Goal: Information Seeking & Learning: Compare options

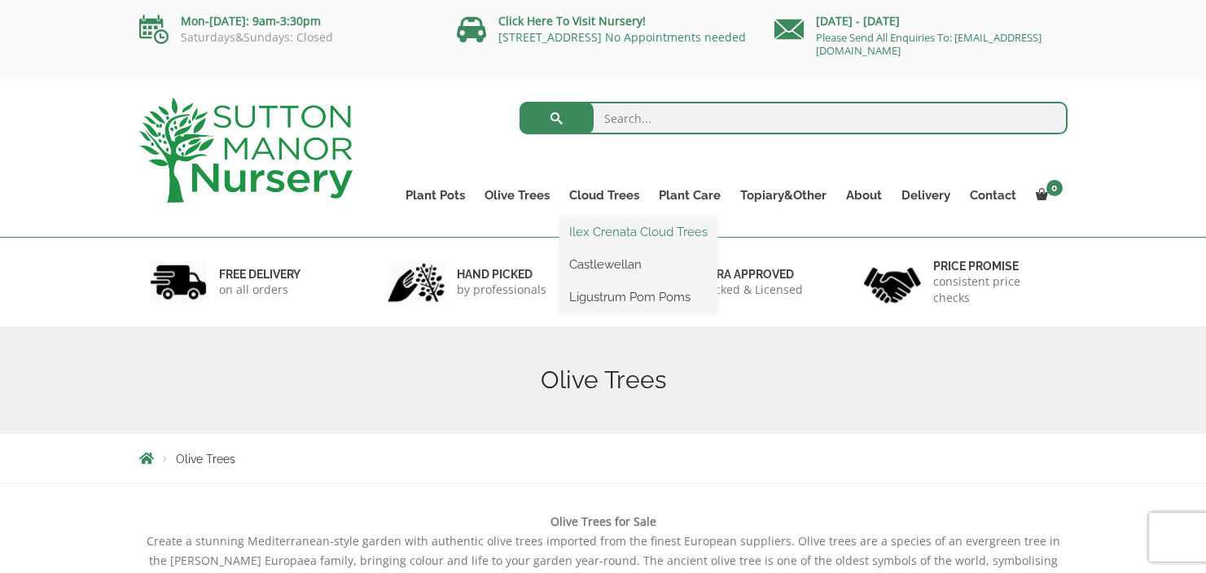
click at [600, 228] on link "Ilex Crenata Cloud Trees" at bounding box center [638, 232] width 158 height 24
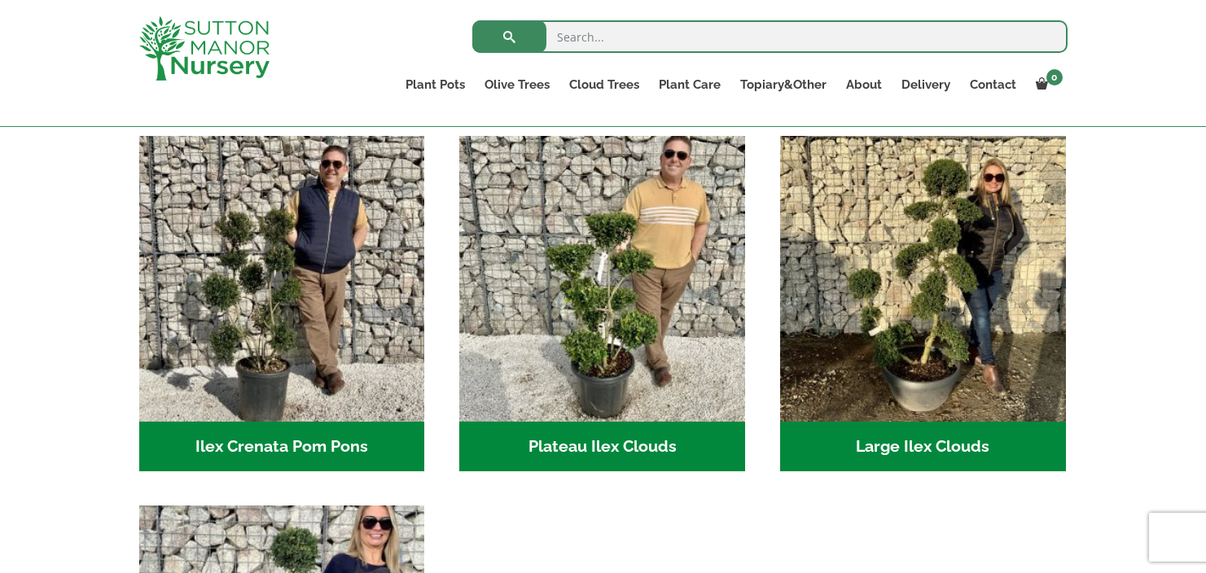
scroll to position [338, 0]
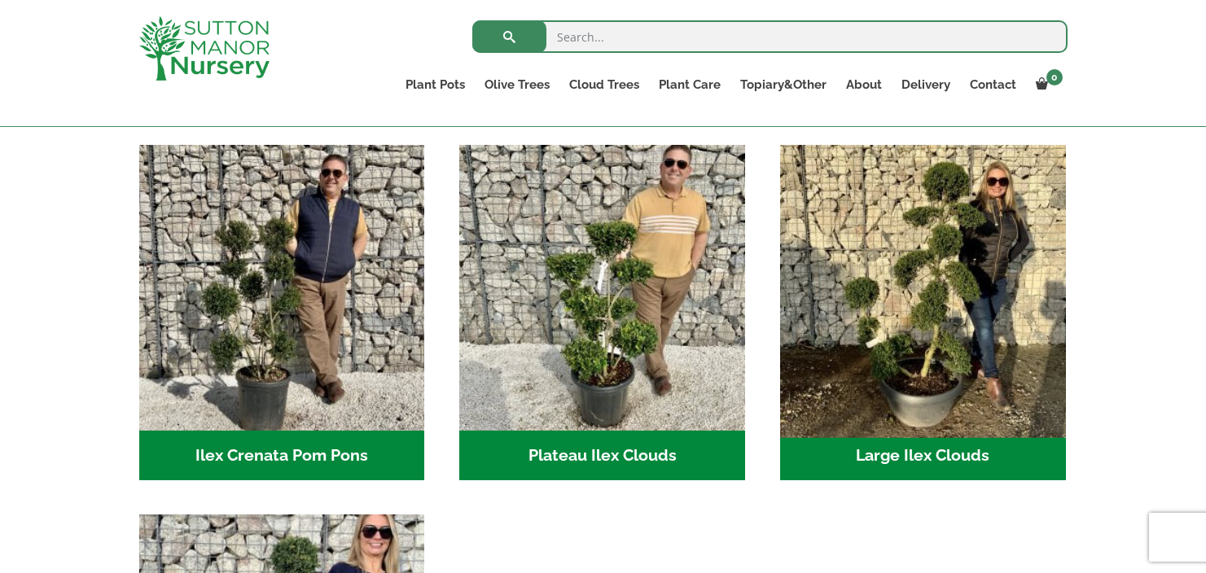
click at [921, 329] on img "Visit product category Large Ilex Clouds" at bounding box center [922, 288] width 300 height 300
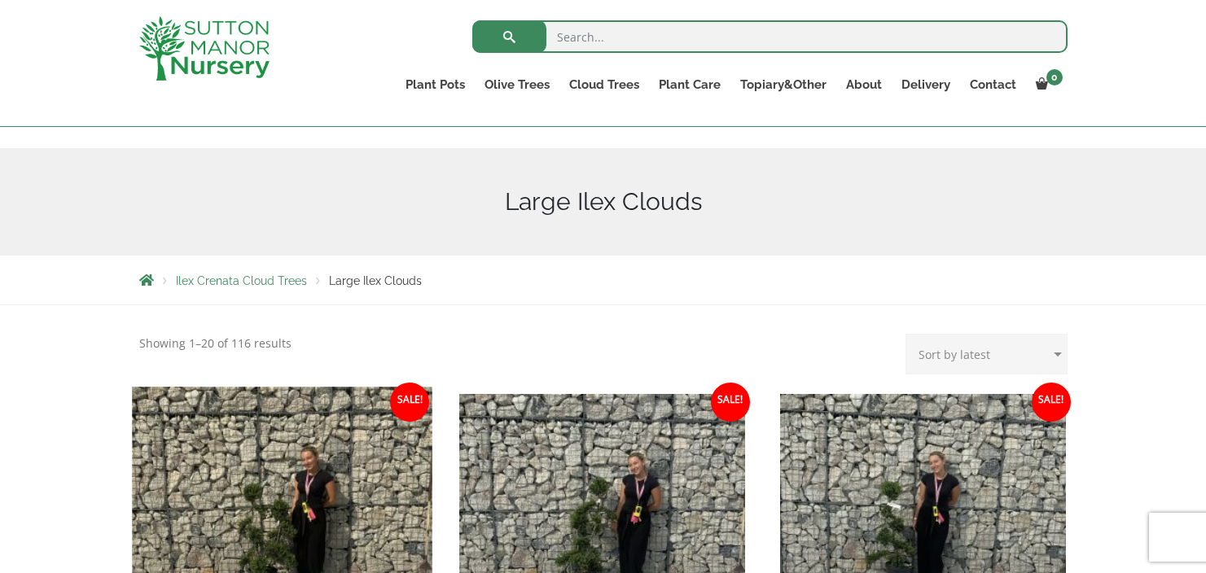
scroll to position [168, 0]
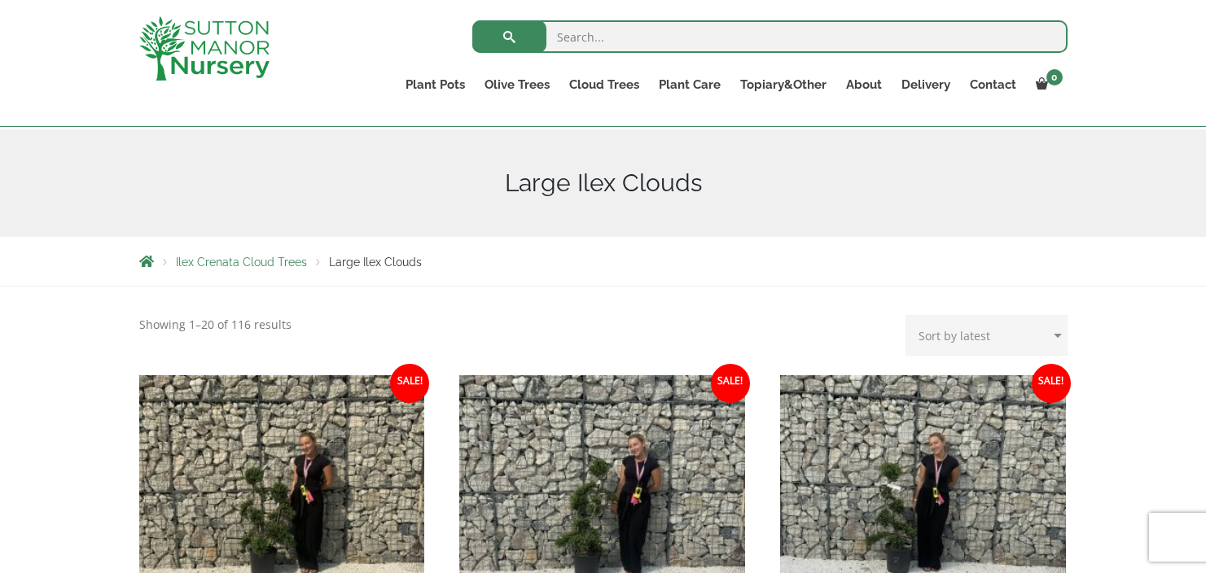
click at [967, 328] on select "Sort by popularity Sort by latest Sort by price: low to high Sort by price: hig…" at bounding box center [986, 335] width 162 height 41
select select "price-desc"
click at [909, 315] on select "Sort by popularity Sort by latest Sort by price: low to high Sort by price: hig…" at bounding box center [986, 335] width 162 height 41
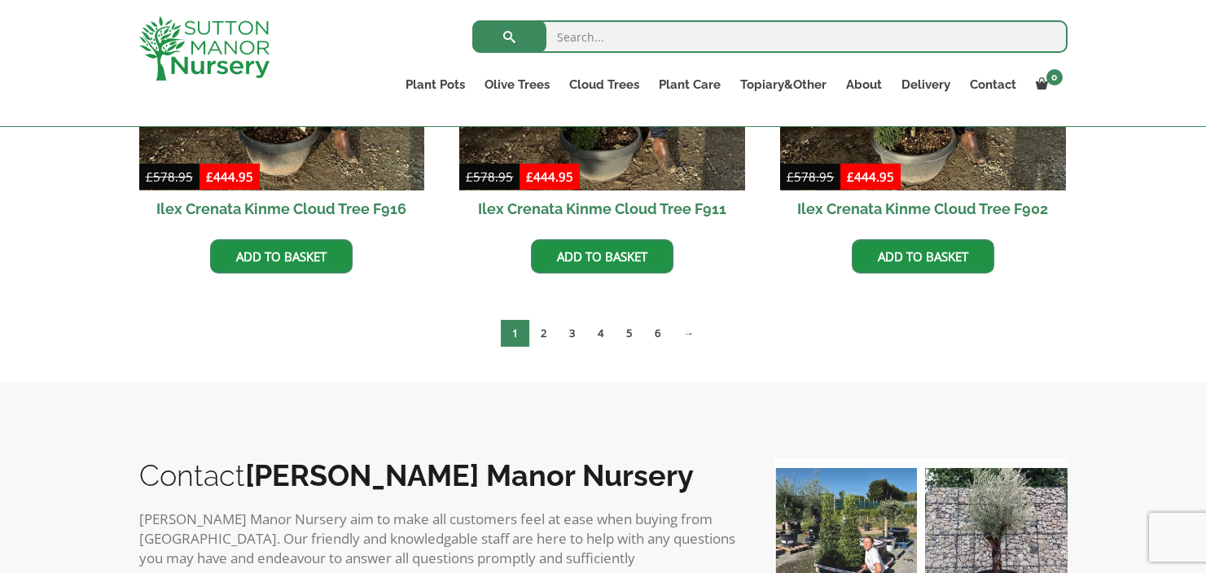
scroll to position [1446, 0]
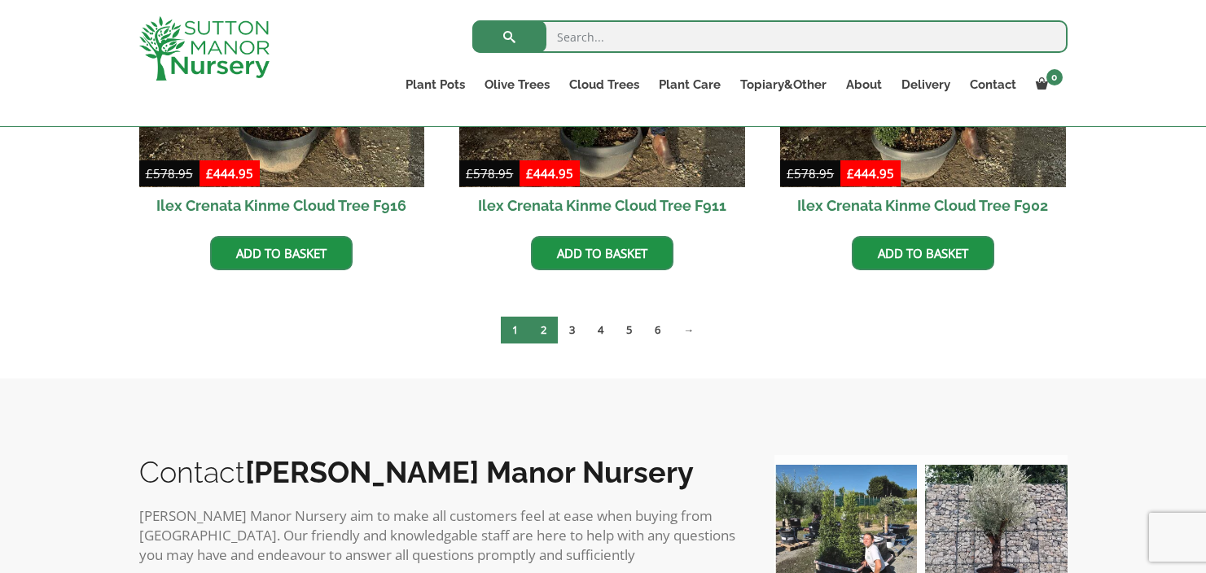
click at [542, 335] on link "2" at bounding box center [543, 330] width 28 height 27
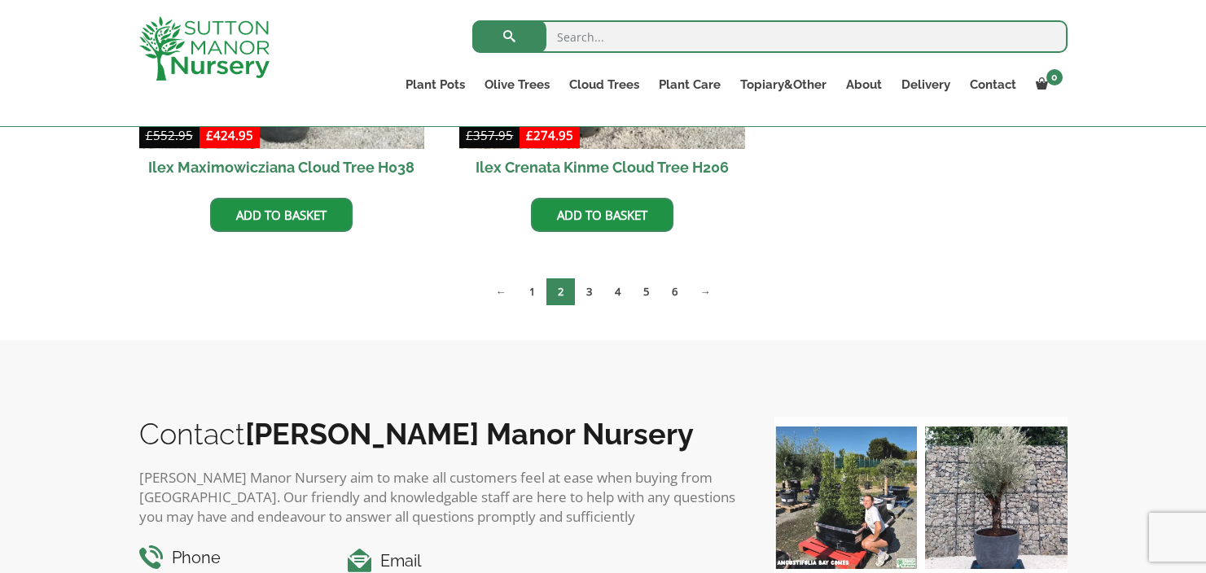
scroll to position [681, 0]
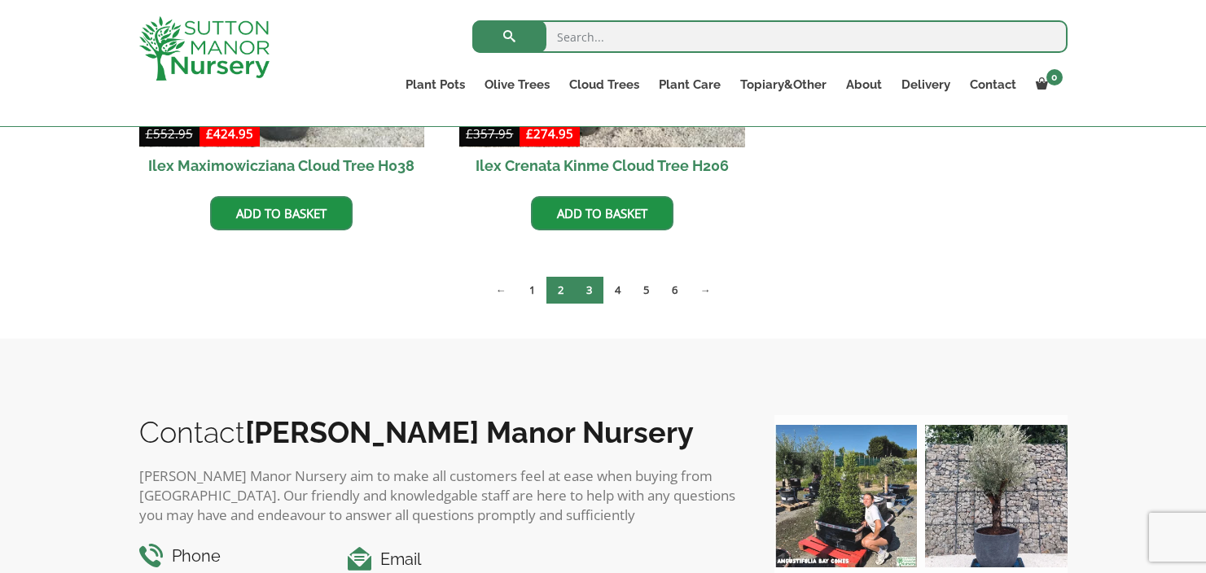
click at [588, 291] on link "3" at bounding box center [589, 290] width 28 height 27
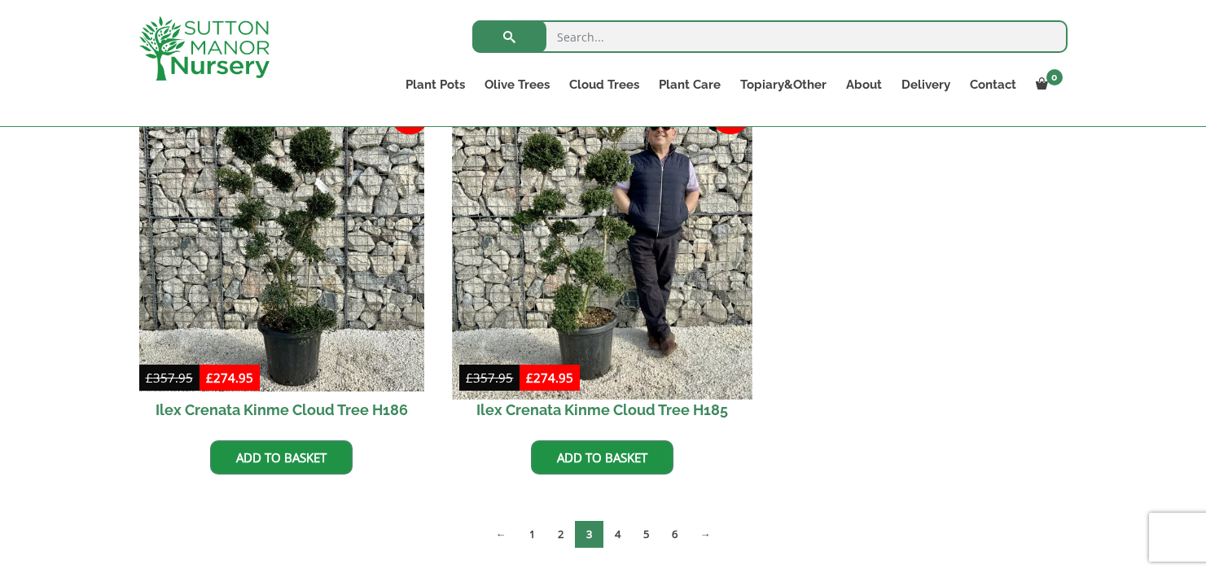
scroll to position [866, 0]
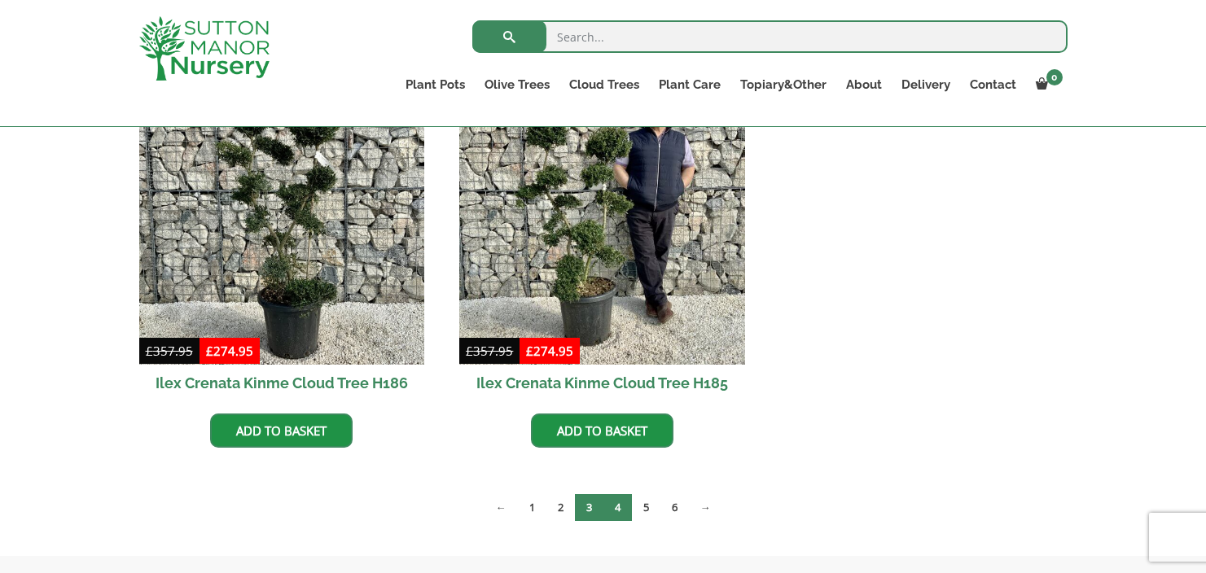
click at [616, 503] on link "4" at bounding box center [617, 507] width 28 height 27
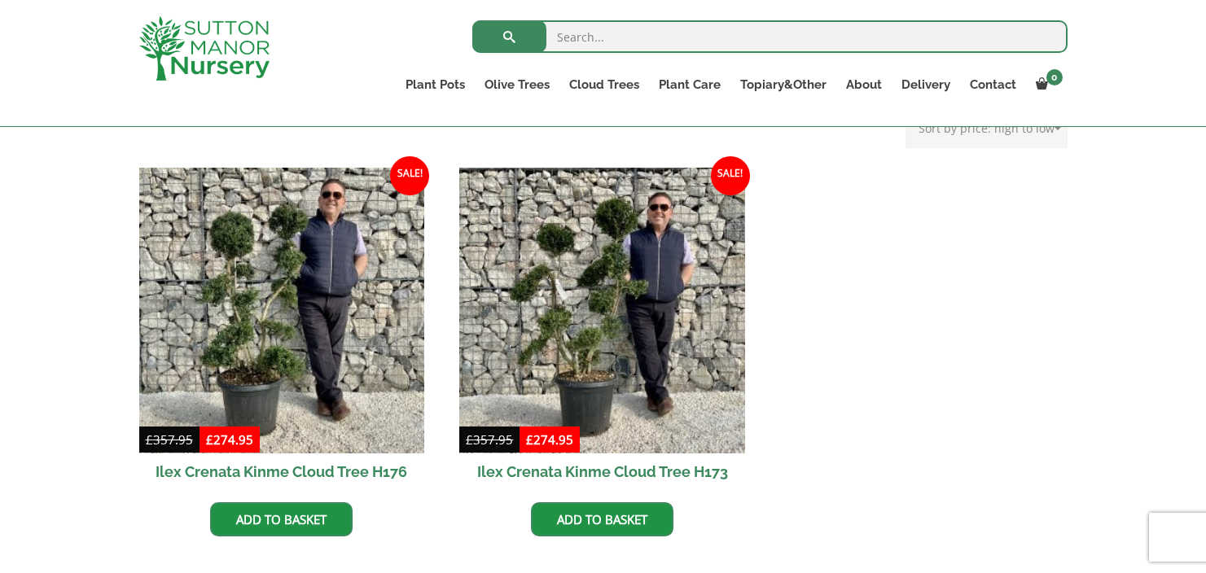
scroll to position [396, 0]
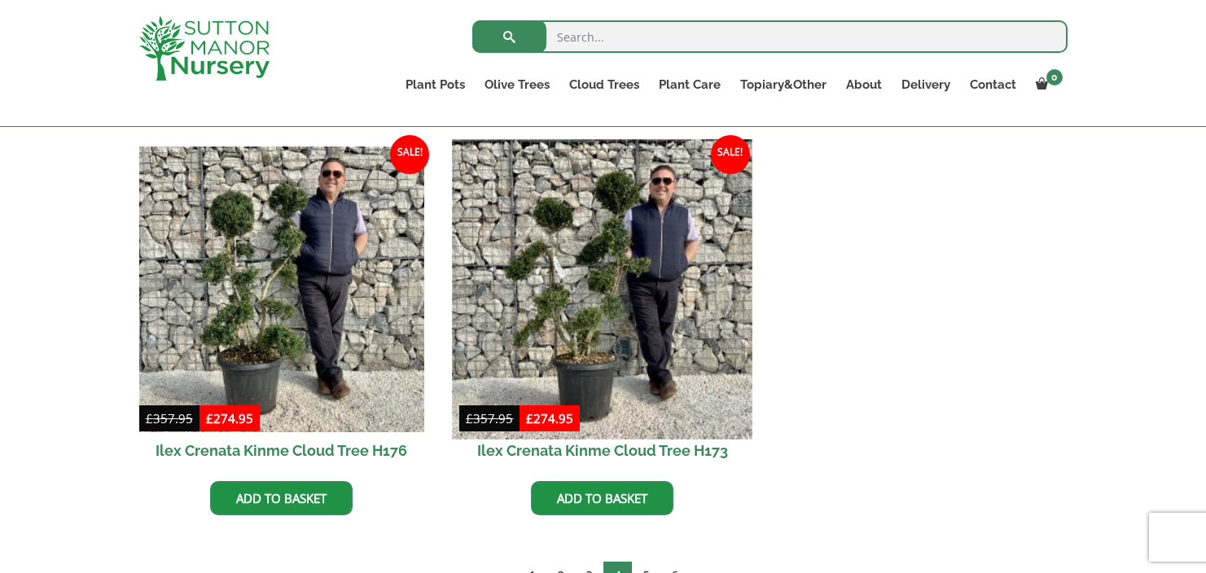
click at [631, 295] on img at bounding box center [603, 289] width 300 height 300
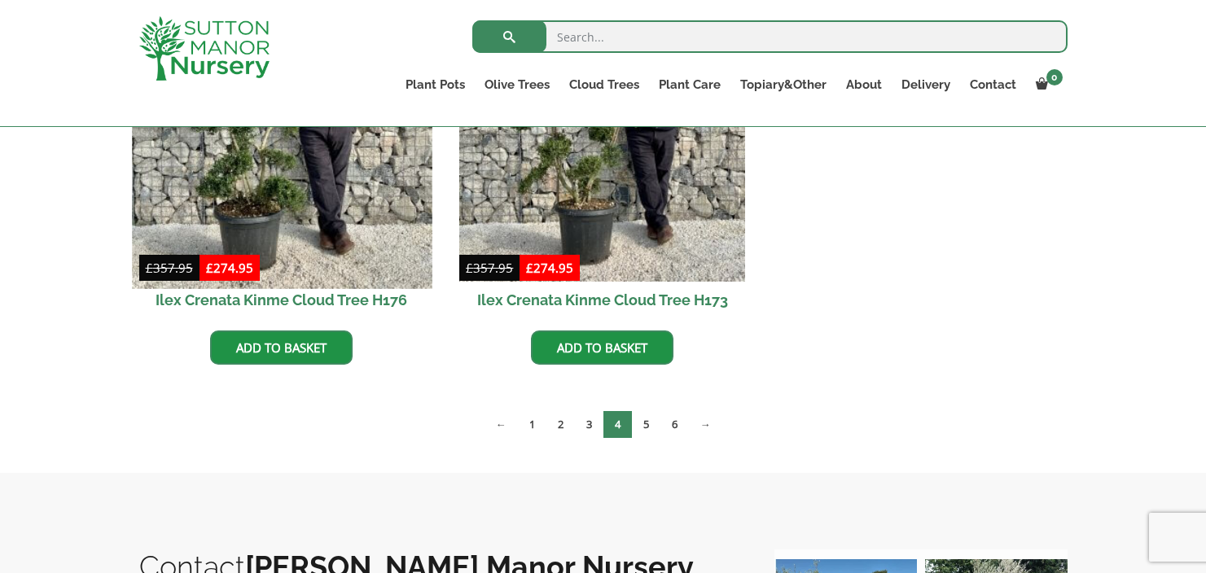
scroll to position [567, 0]
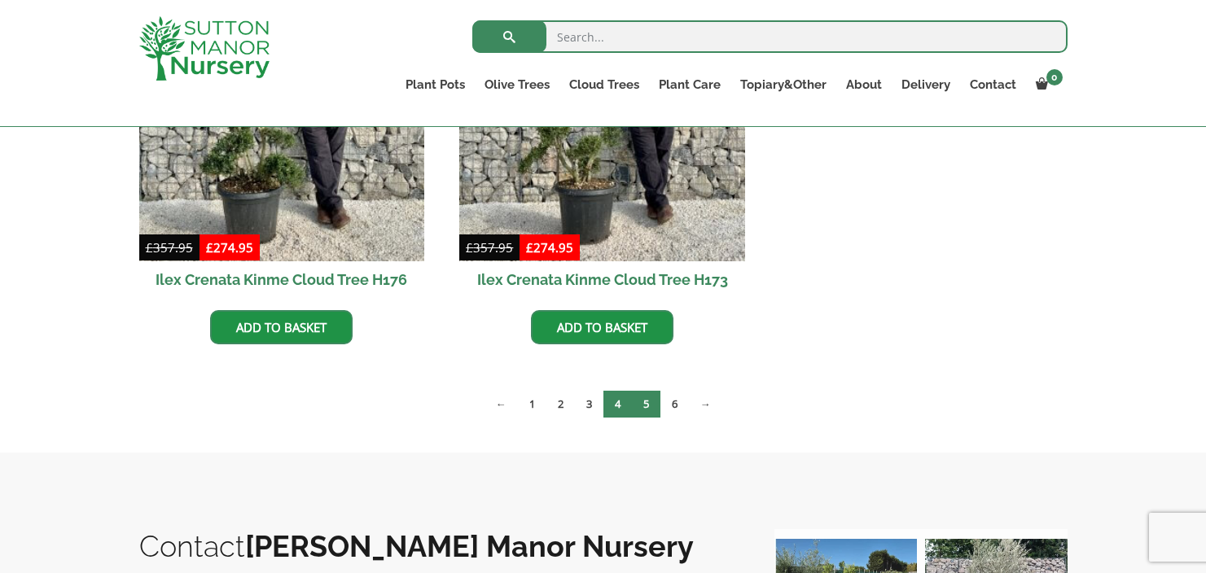
click at [649, 404] on link "5" at bounding box center [646, 404] width 28 height 27
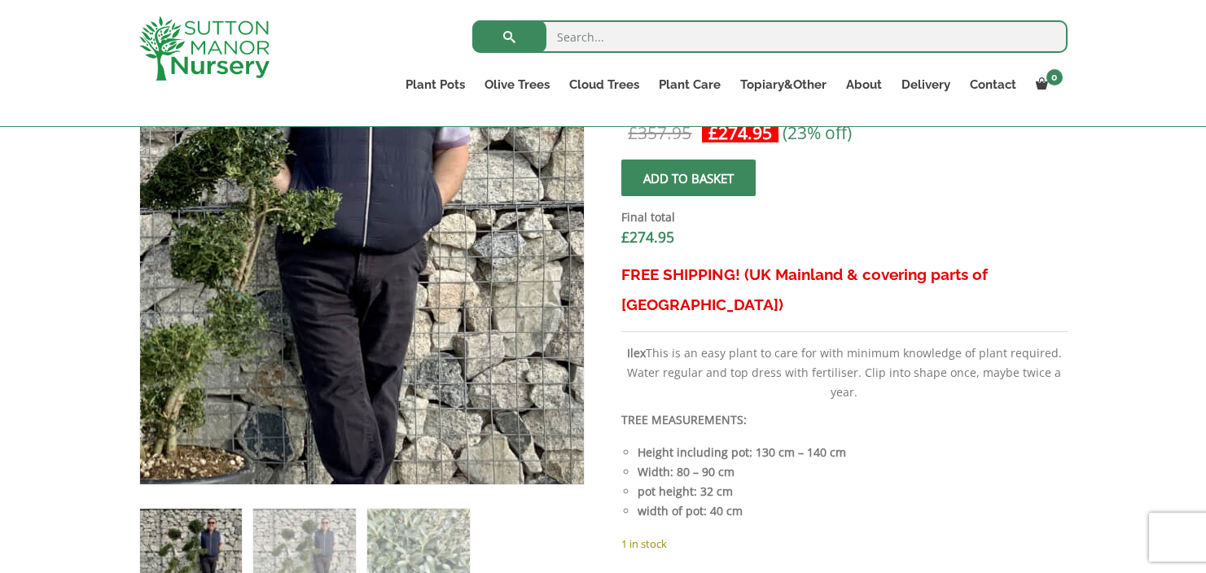
scroll to position [652, 0]
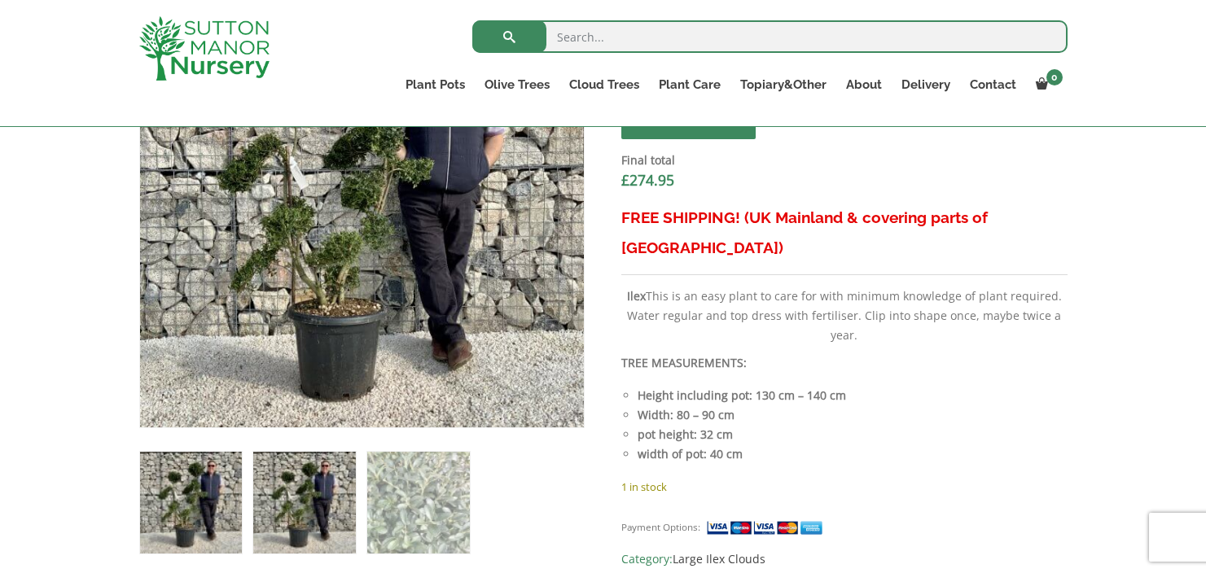
click at [292, 522] on img at bounding box center [304, 503] width 102 height 102
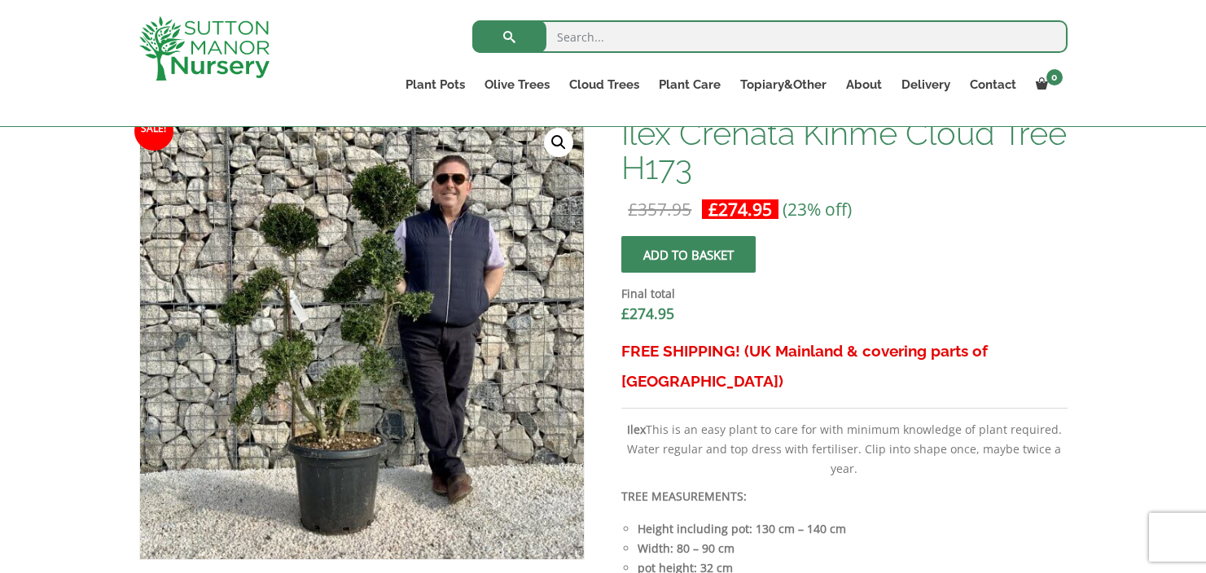
scroll to position [536, 0]
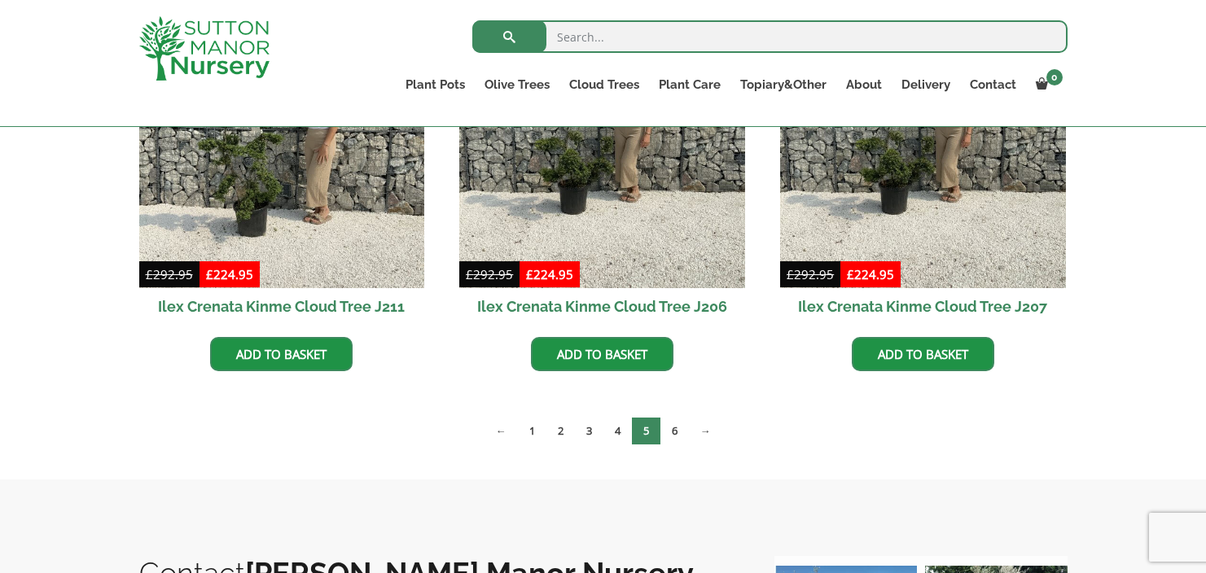
scroll to position [1013, 0]
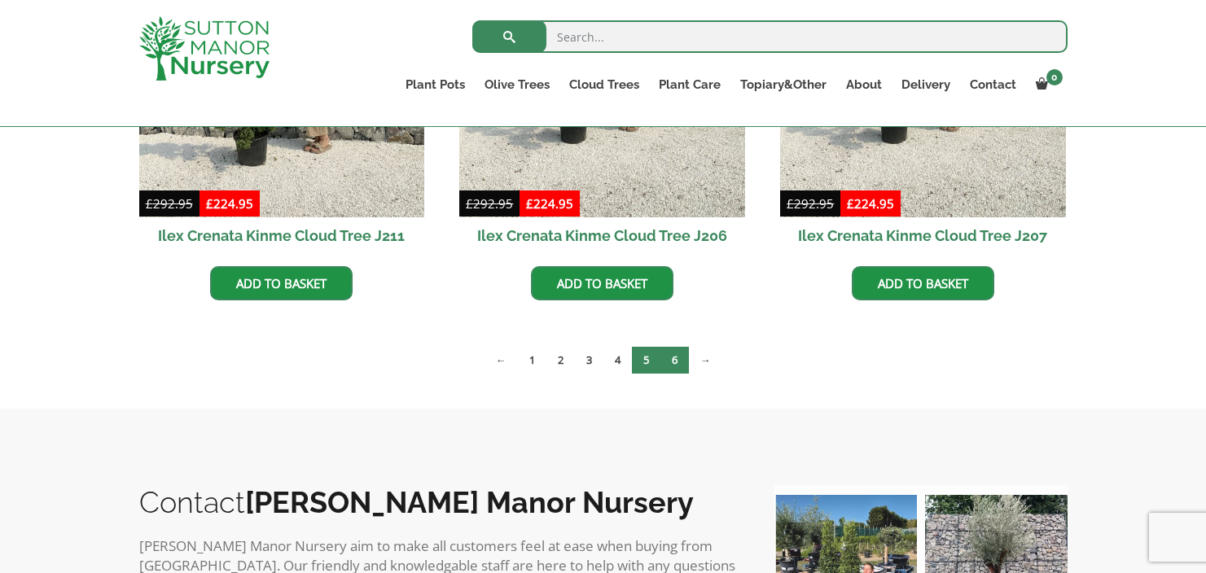
click at [672, 362] on link "6" at bounding box center [674, 360] width 28 height 27
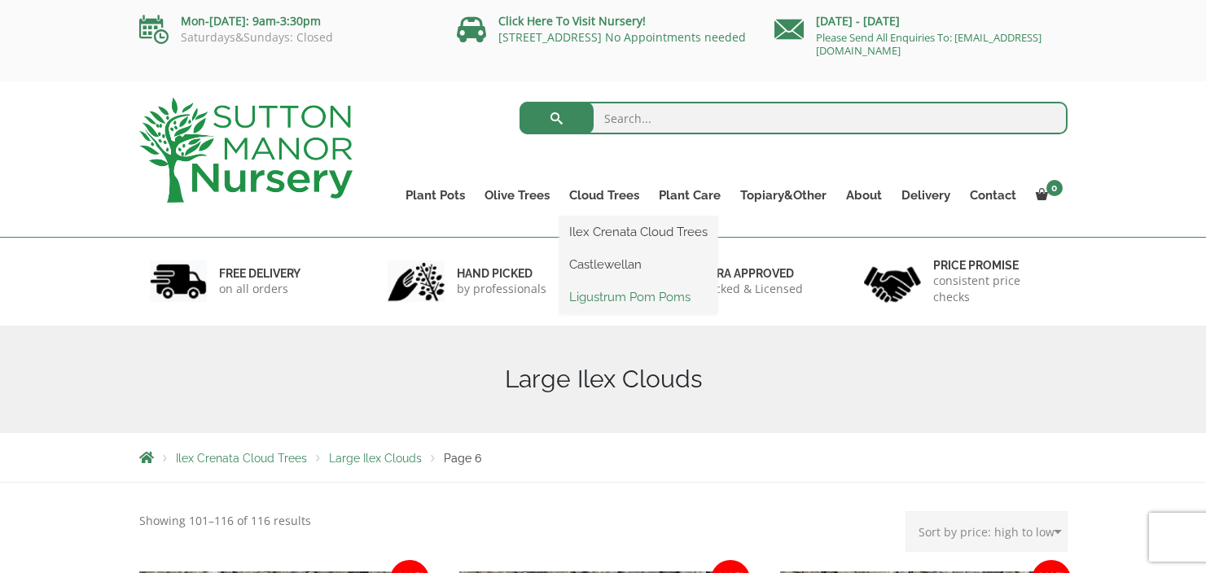
click at [603, 295] on link "Ligustrum Pom Poms" at bounding box center [638, 297] width 158 height 24
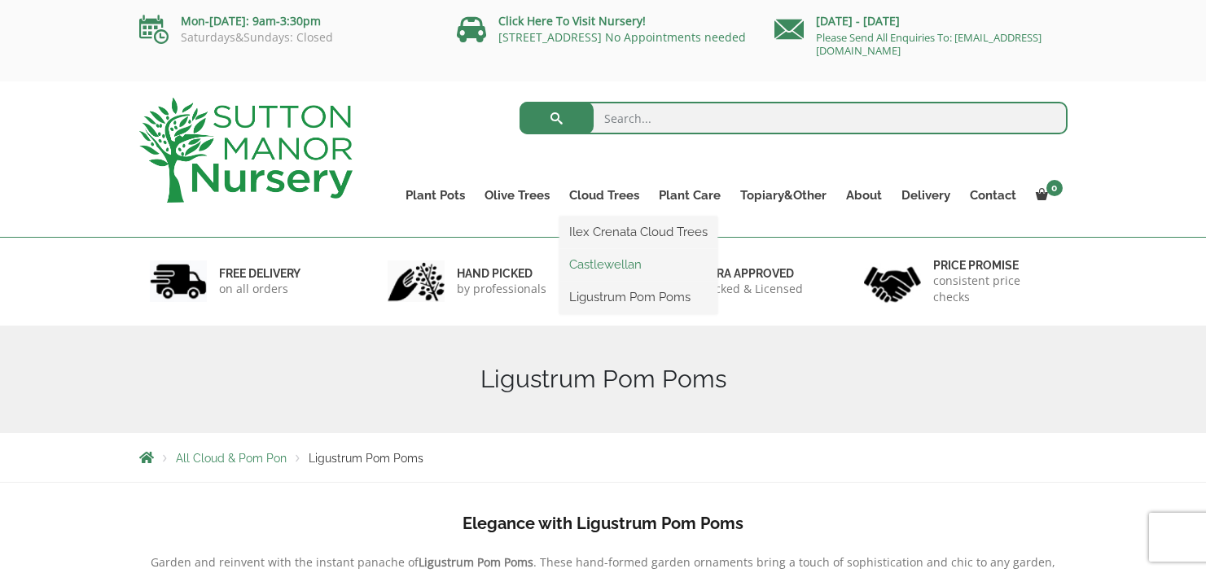
click at [611, 264] on link "Castlewellan" at bounding box center [638, 264] width 158 height 24
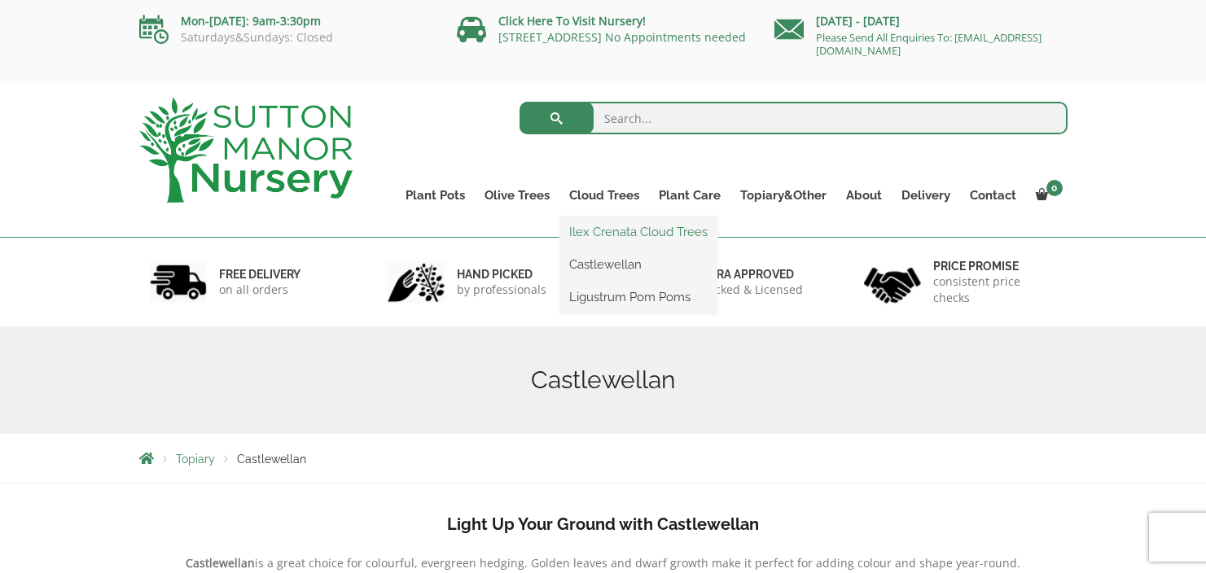
click at [611, 233] on link "Ilex Crenata Cloud Trees" at bounding box center [638, 232] width 158 height 24
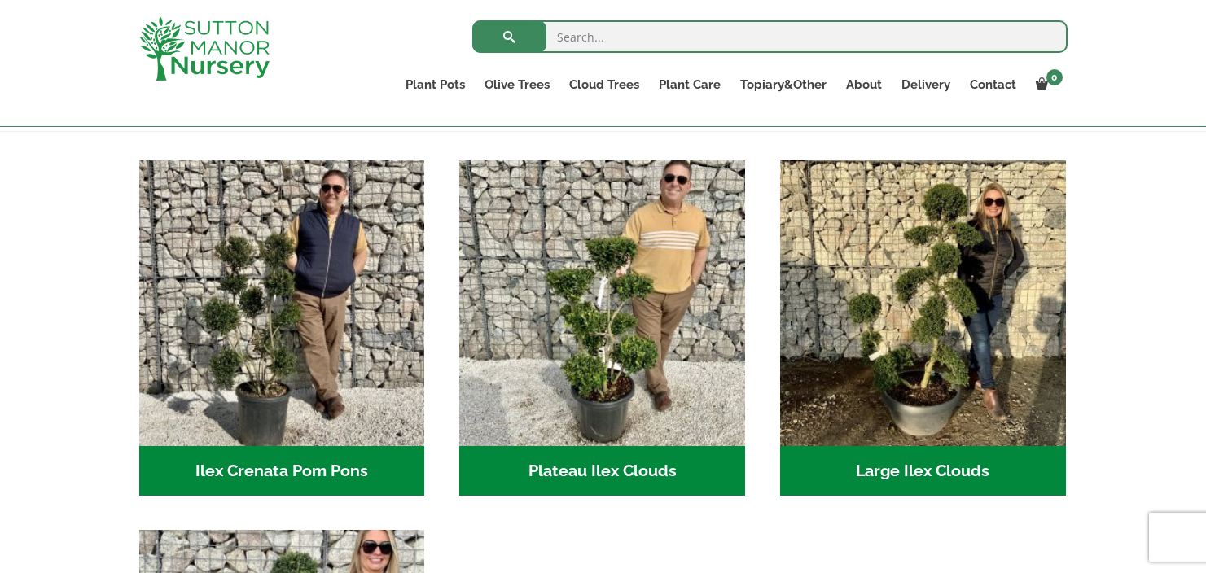
scroll to position [333, 0]
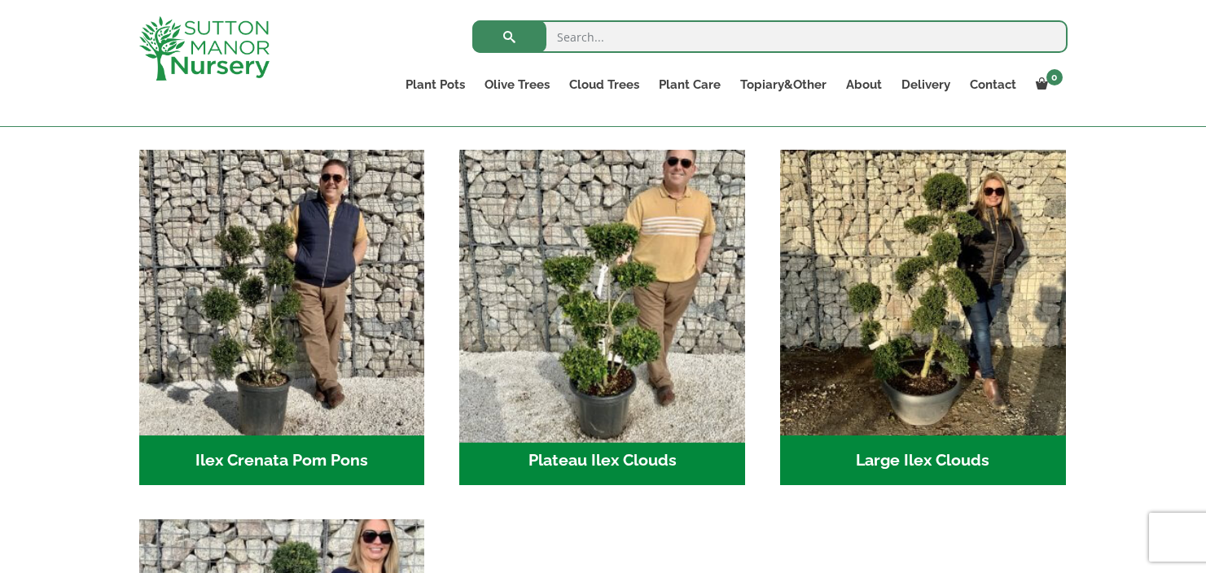
click at [610, 325] on img "Visit product category Plateau Ilex Clouds" at bounding box center [603, 292] width 300 height 300
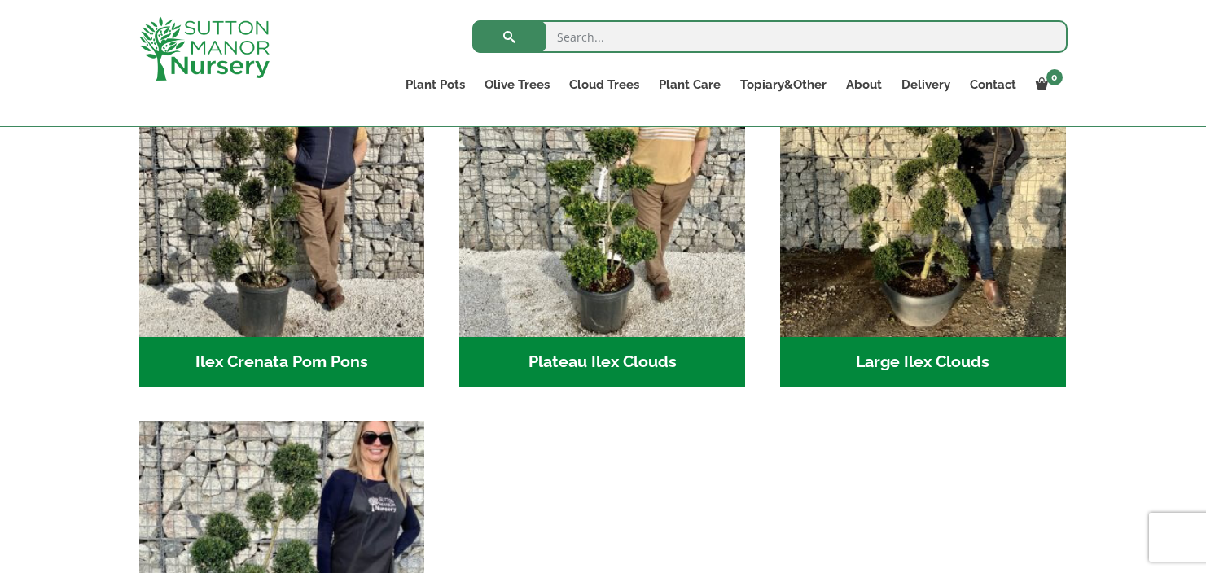
scroll to position [426, 0]
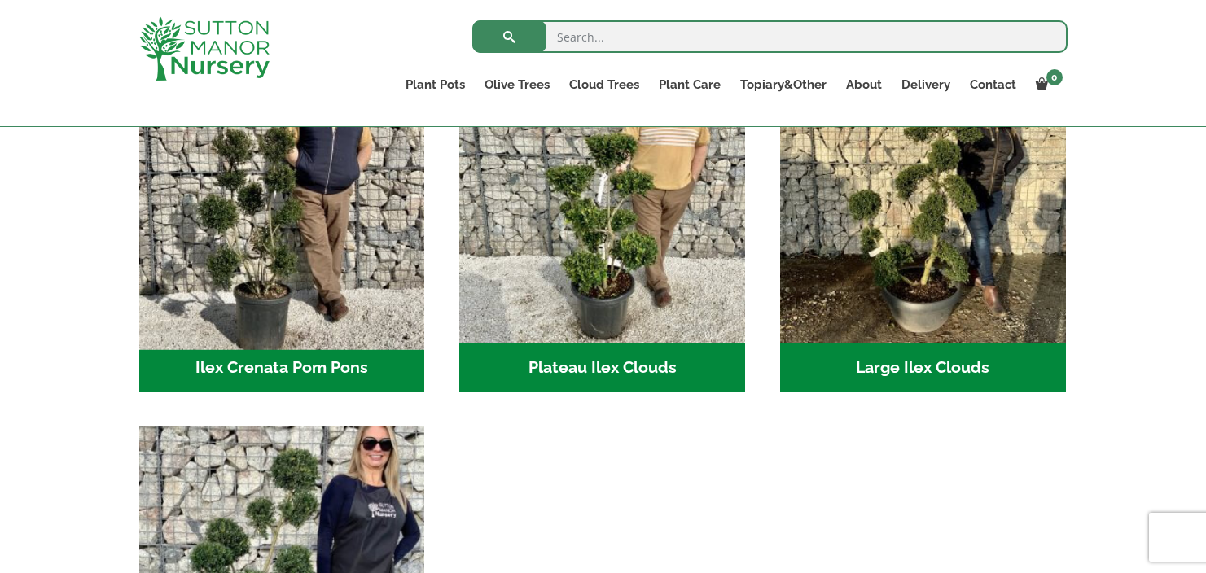
click at [210, 259] on img "Visit product category Ilex Crenata Pom Pons" at bounding box center [282, 200] width 300 height 300
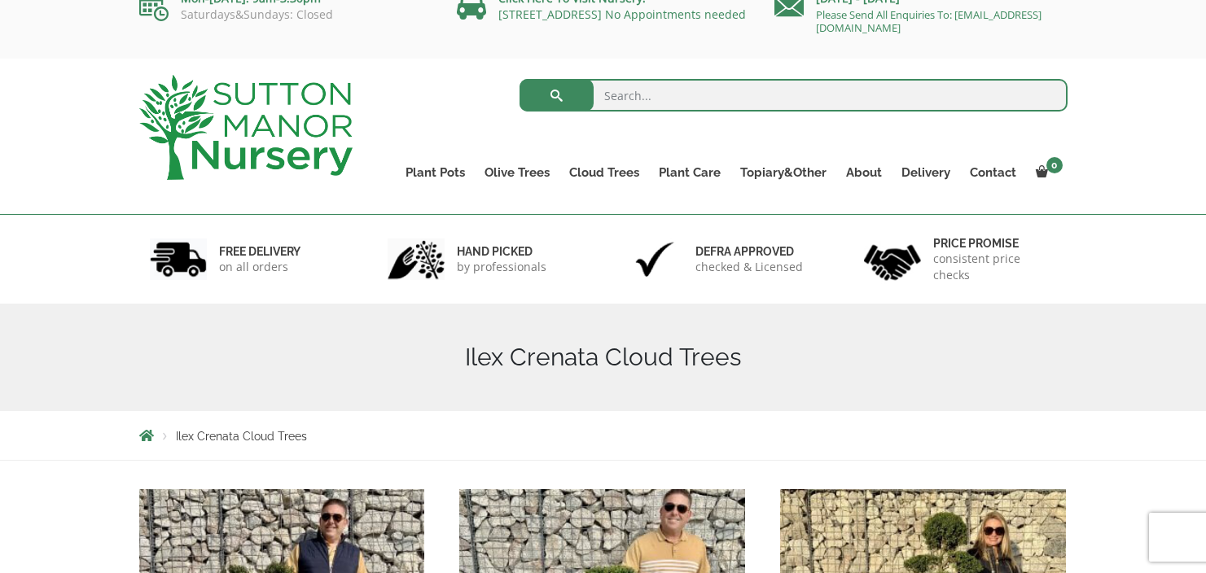
scroll to position [14, 0]
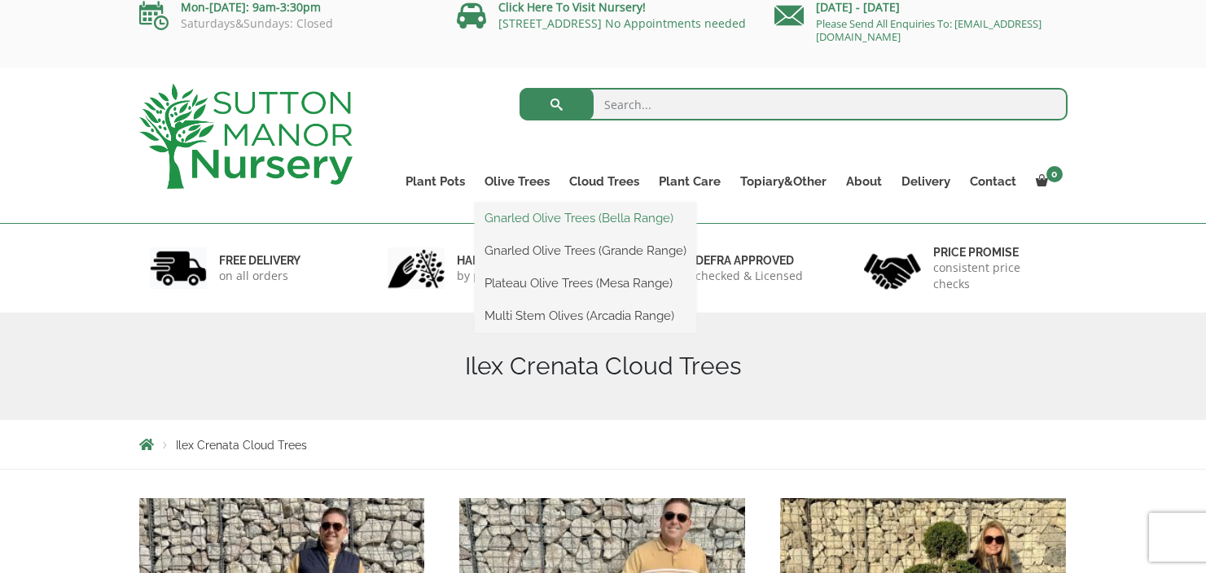
click at [529, 219] on link "Gnarled Olive Trees (Bella Range)" at bounding box center [585, 218] width 221 height 24
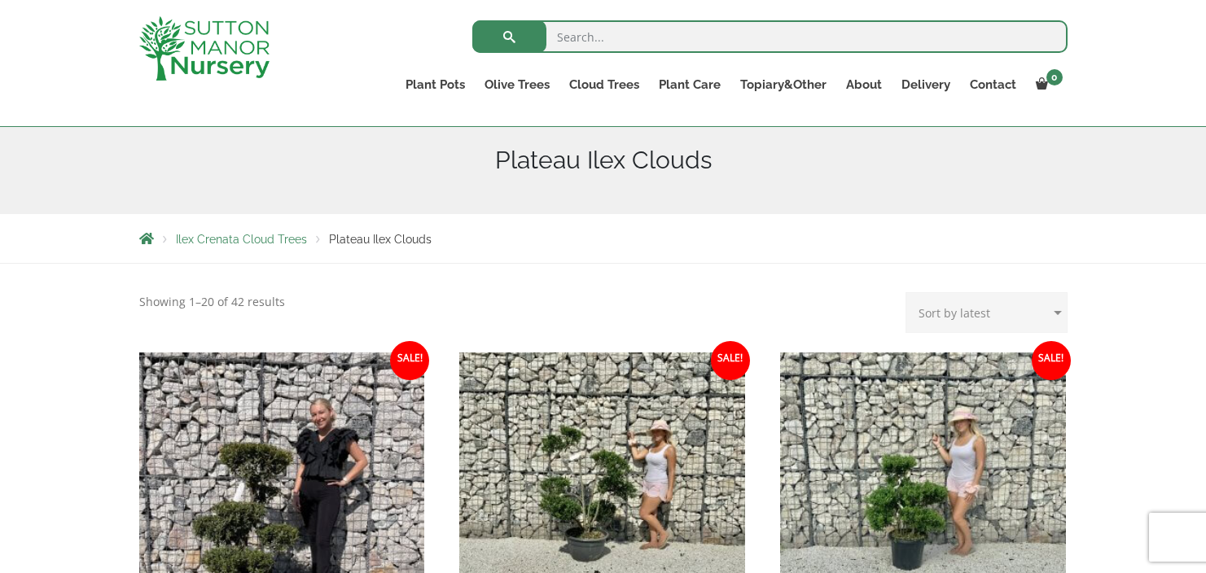
scroll to position [199, 0]
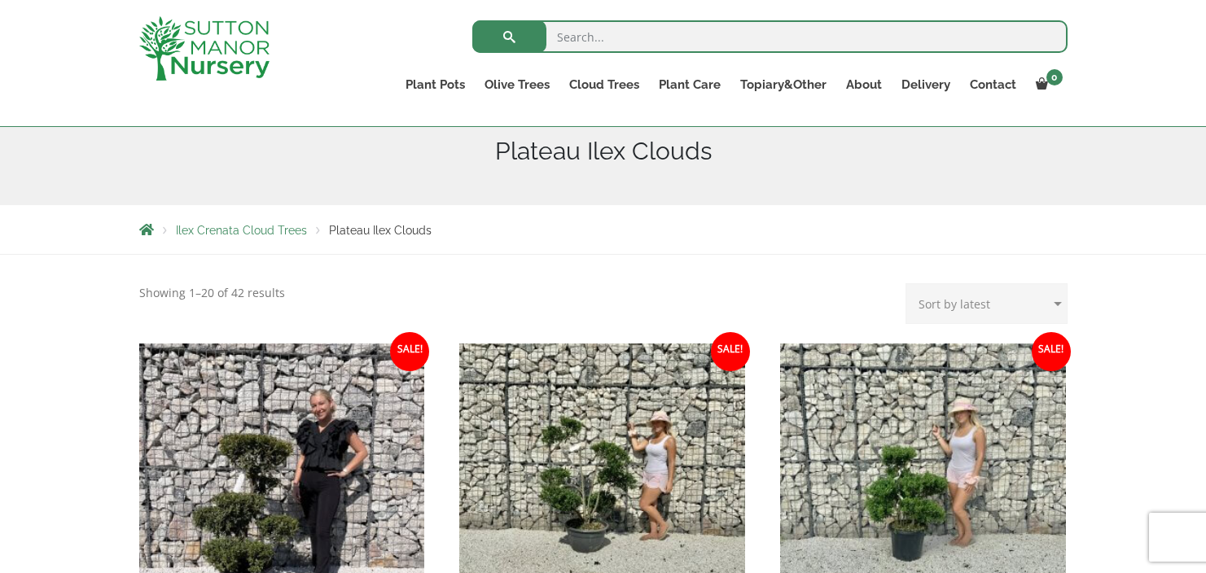
click at [930, 315] on select "Sort by popularity Sort by latest Sort by price: low to high Sort by price: hig…" at bounding box center [986, 303] width 162 height 41
select select "price-desc"
click at [909, 283] on select "Sort by popularity Sort by latest Sort by price: low to high Sort by price: hig…" at bounding box center [986, 303] width 162 height 41
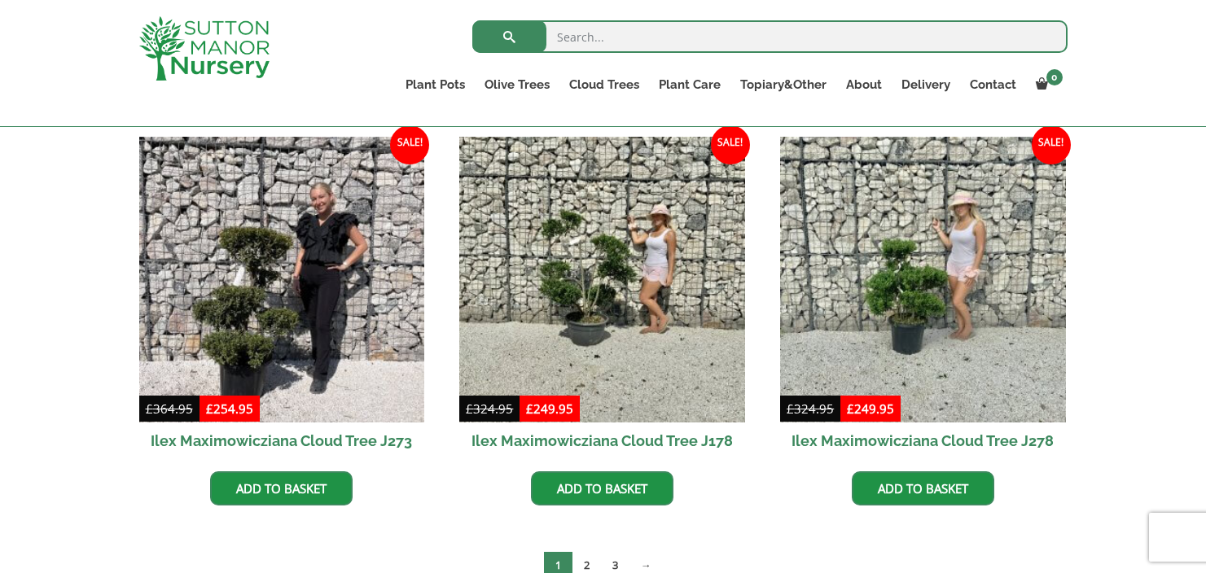
scroll to position [399, 0]
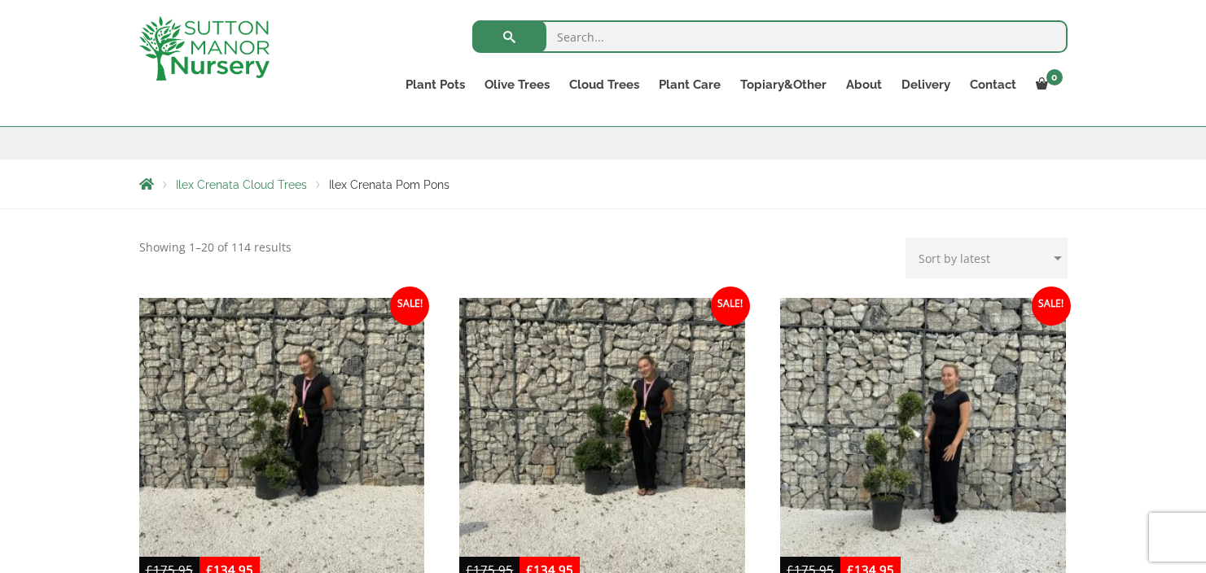
scroll to position [254, 0]
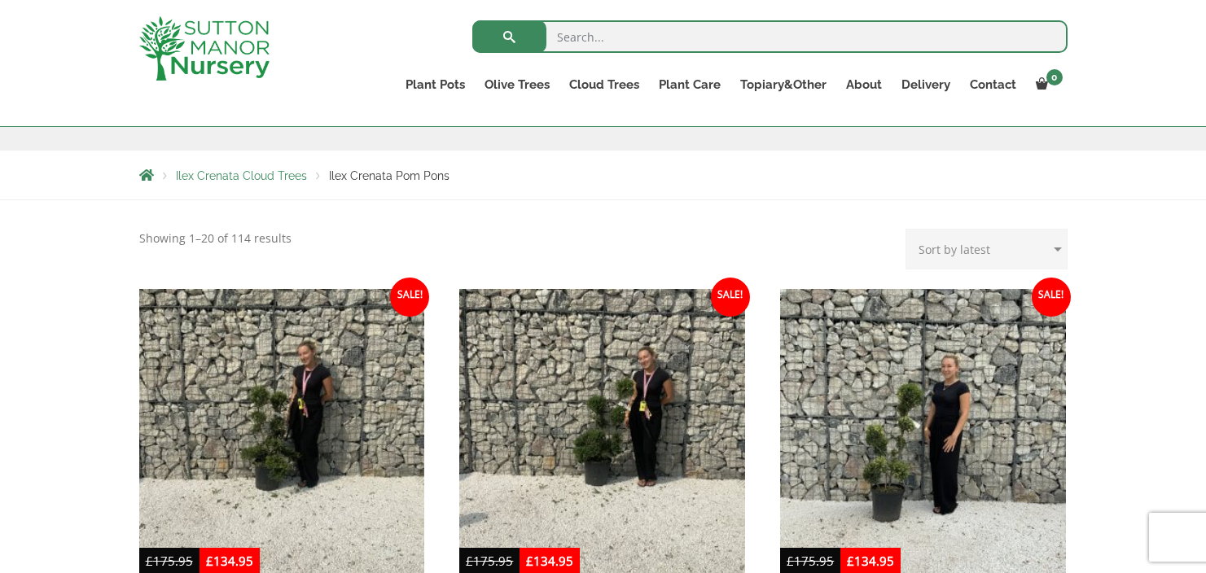
click at [940, 252] on select "Sort by popularity Sort by latest Sort by price: low to high Sort by price: hig…" at bounding box center [986, 249] width 162 height 41
select select "price-desc"
click at [909, 229] on select "Sort by popularity Sort by latest Sort by price: low to high Sort by price: hig…" at bounding box center [986, 249] width 162 height 41
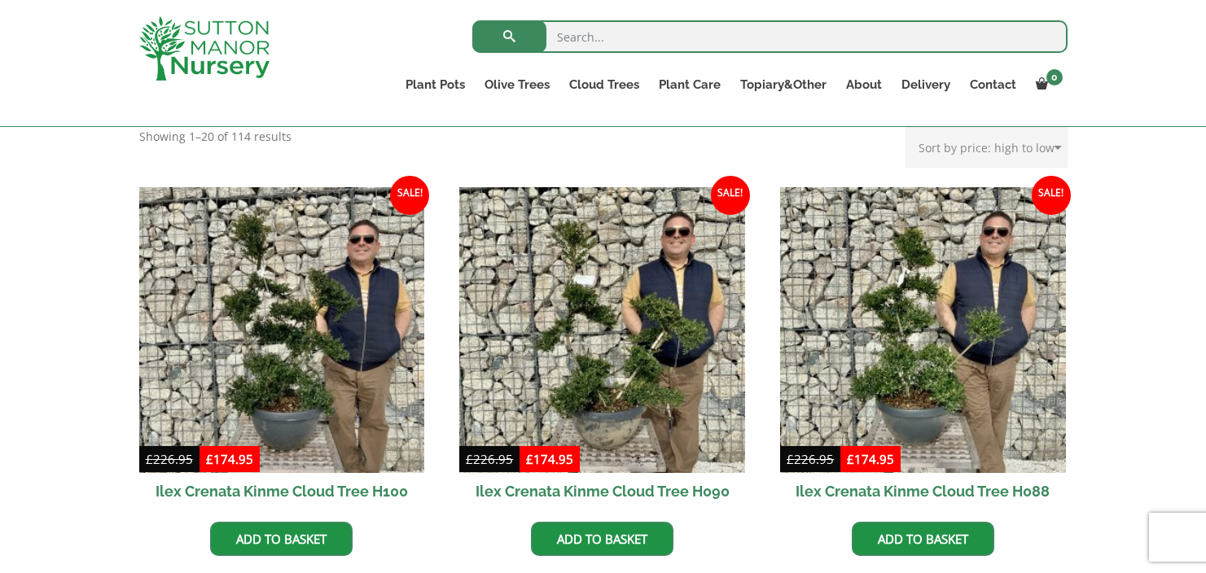
scroll to position [362, 0]
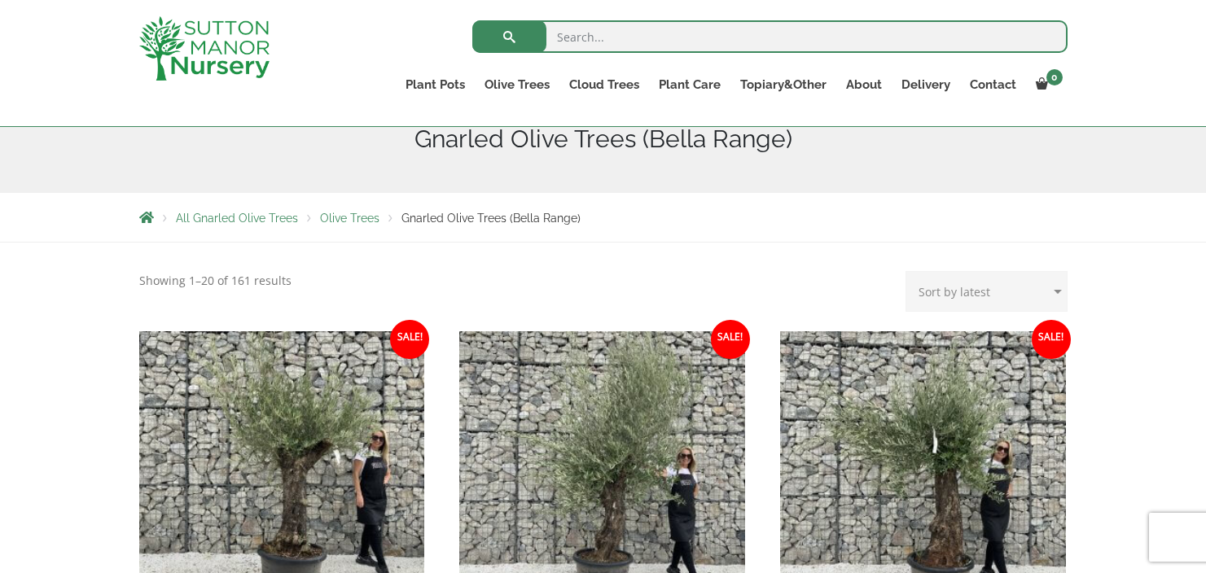
scroll to position [215, 0]
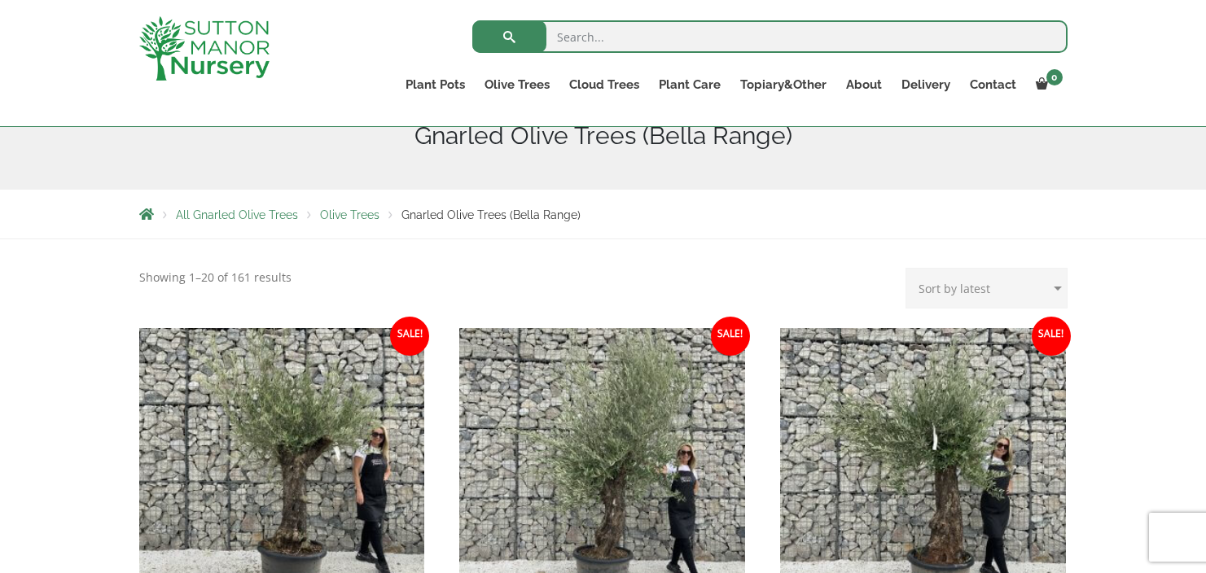
click at [939, 284] on select "Sort by popularity Sort by latest Sort by price: low to high Sort by price: hig…" at bounding box center [986, 288] width 162 height 41
select select "price-desc"
click at [909, 268] on select "Sort by popularity Sort by latest Sort by price: low to high Sort by price: hig…" at bounding box center [986, 288] width 162 height 41
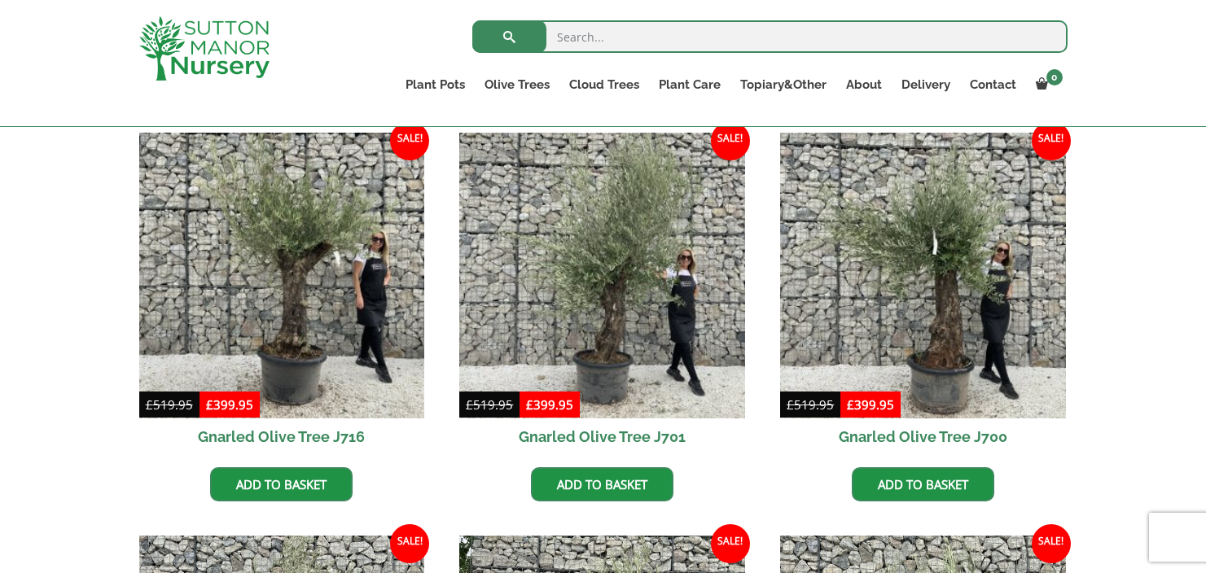
scroll to position [409, 0]
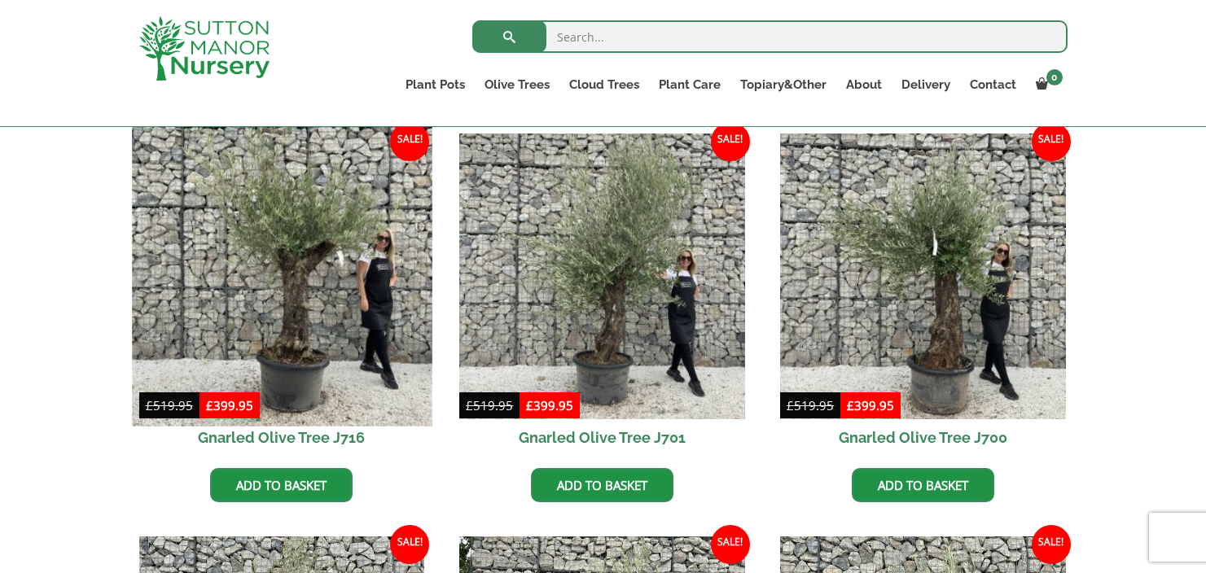
click at [356, 265] on img at bounding box center [282, 276] width 300 height 300
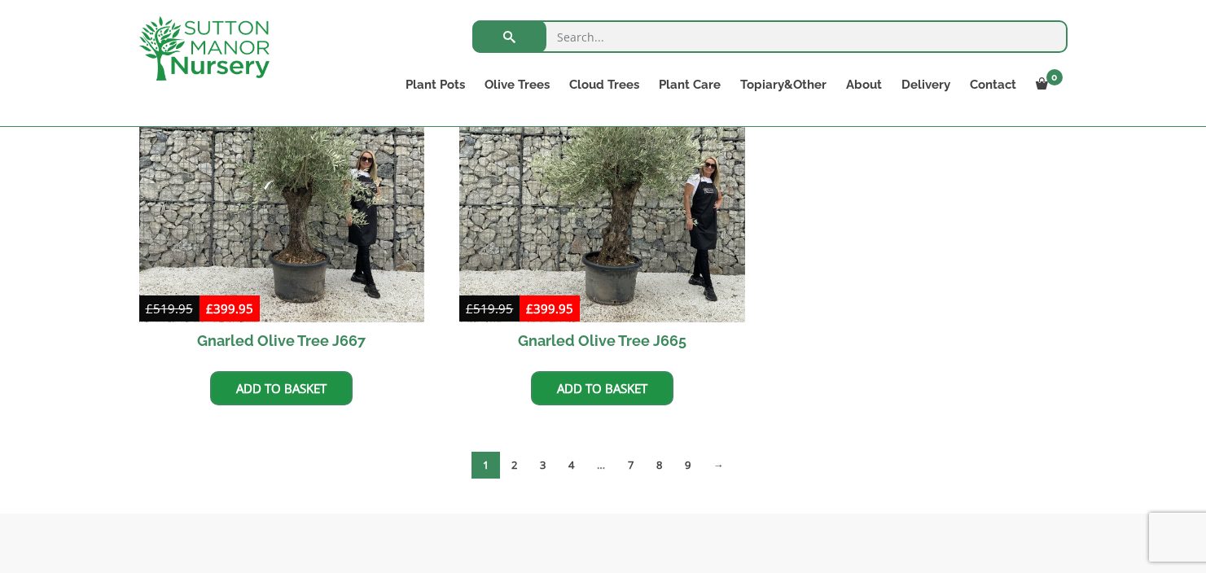
scroll to position [1334, 0]
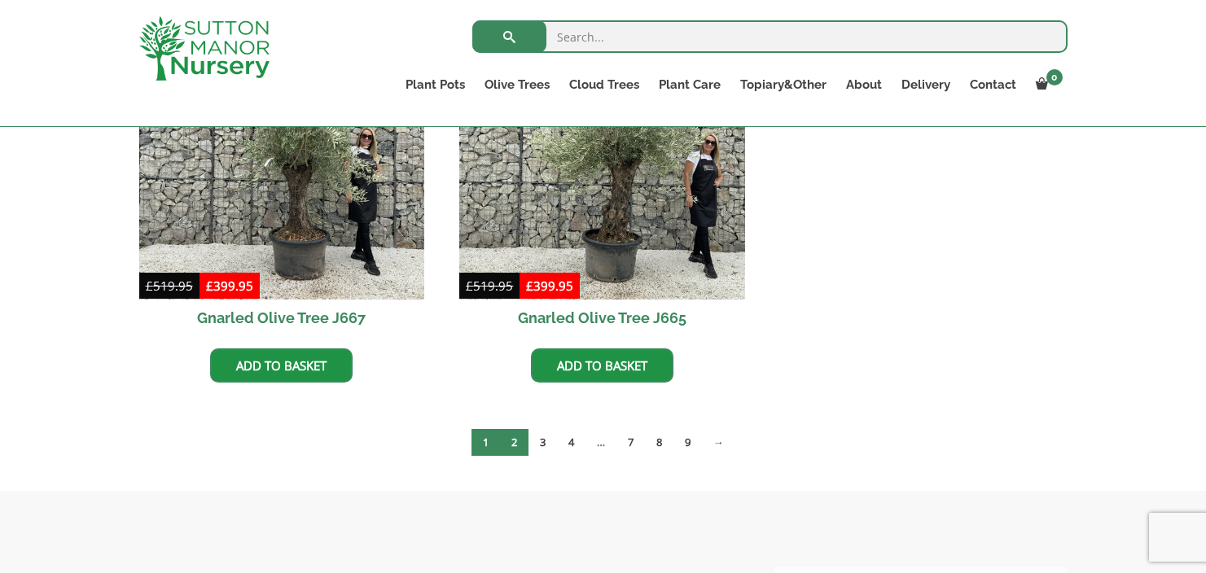
click at [510, 440] on link "2" at bounding box center [514, 442] width 28 height 27
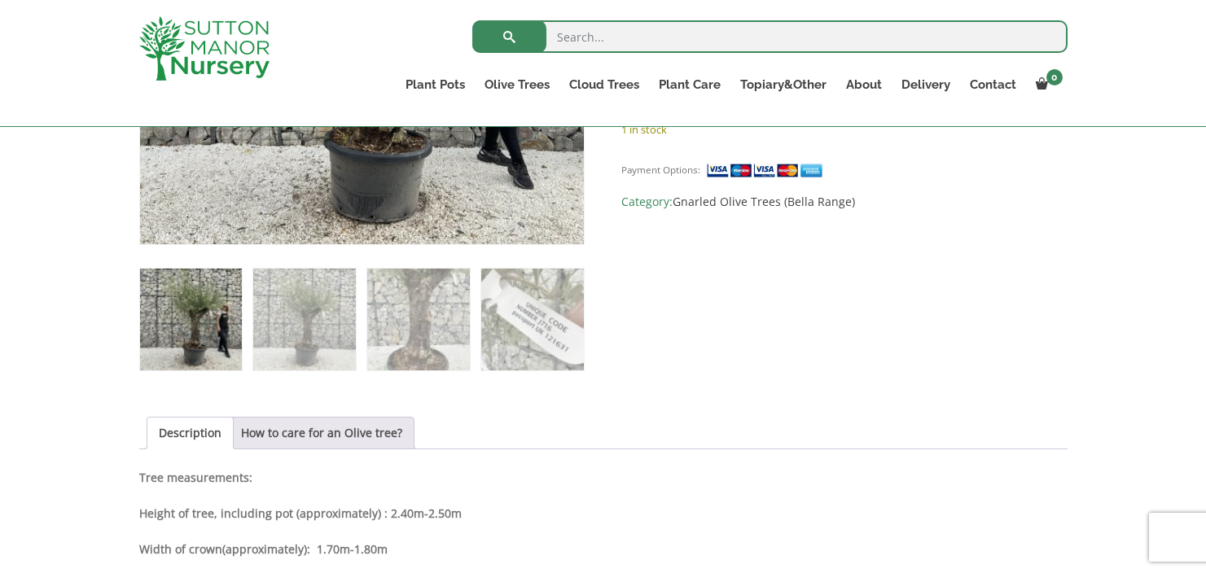
scroll to position [592, 0]
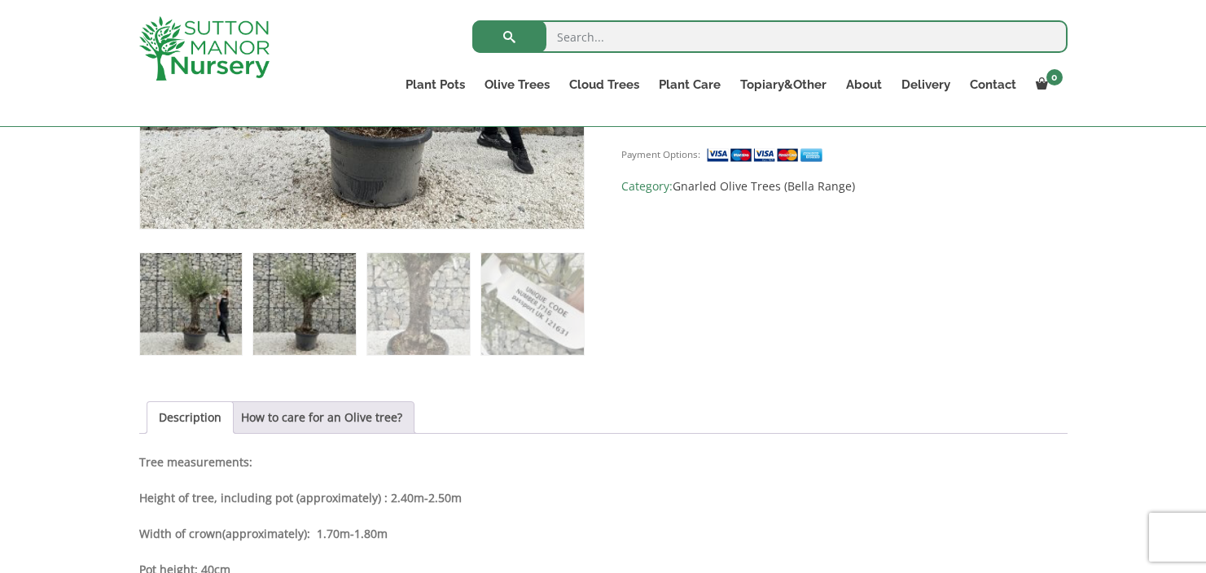
click at [303, 331] on img at bounding box center [304, 304] width 102 height 102
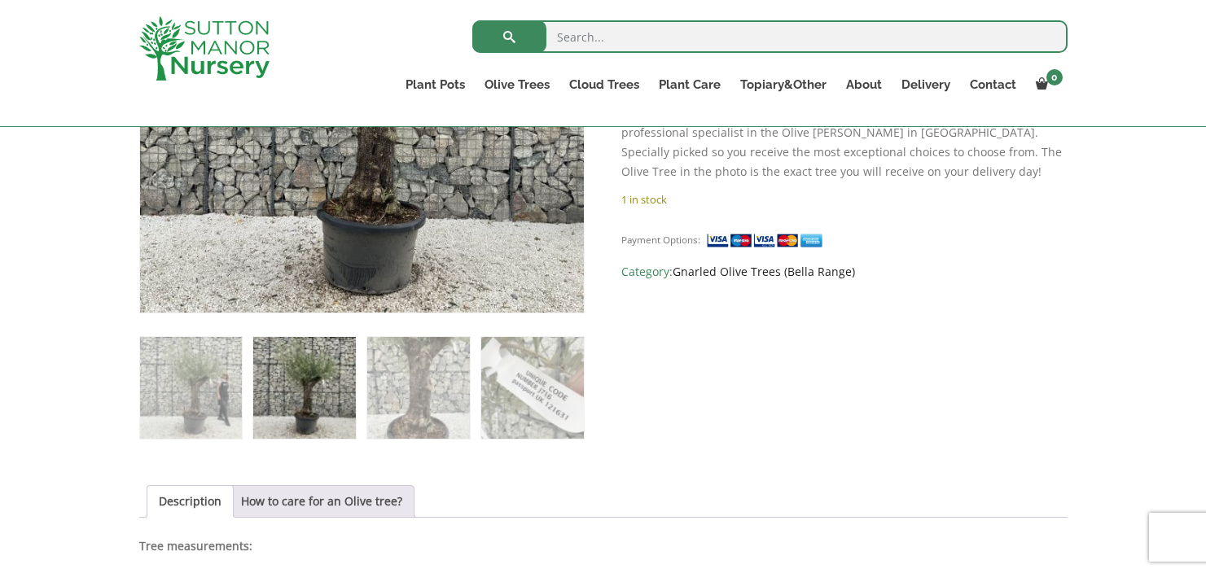
scroll to position [527, 0]
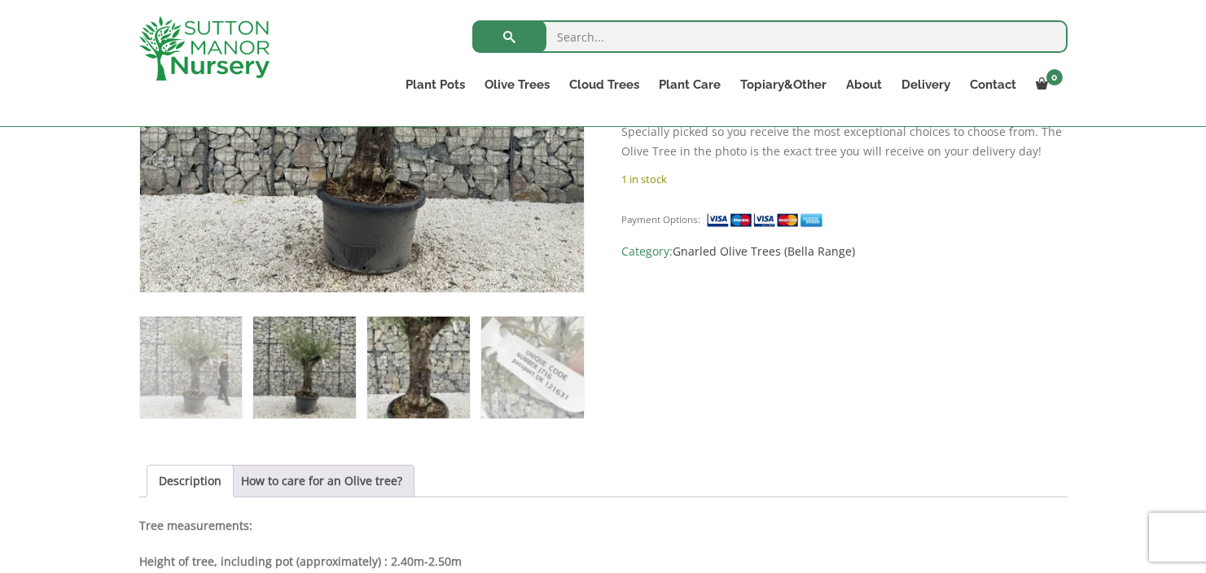
click at [410, 353] on img at bounding box center [418, 368] width 102 height 102
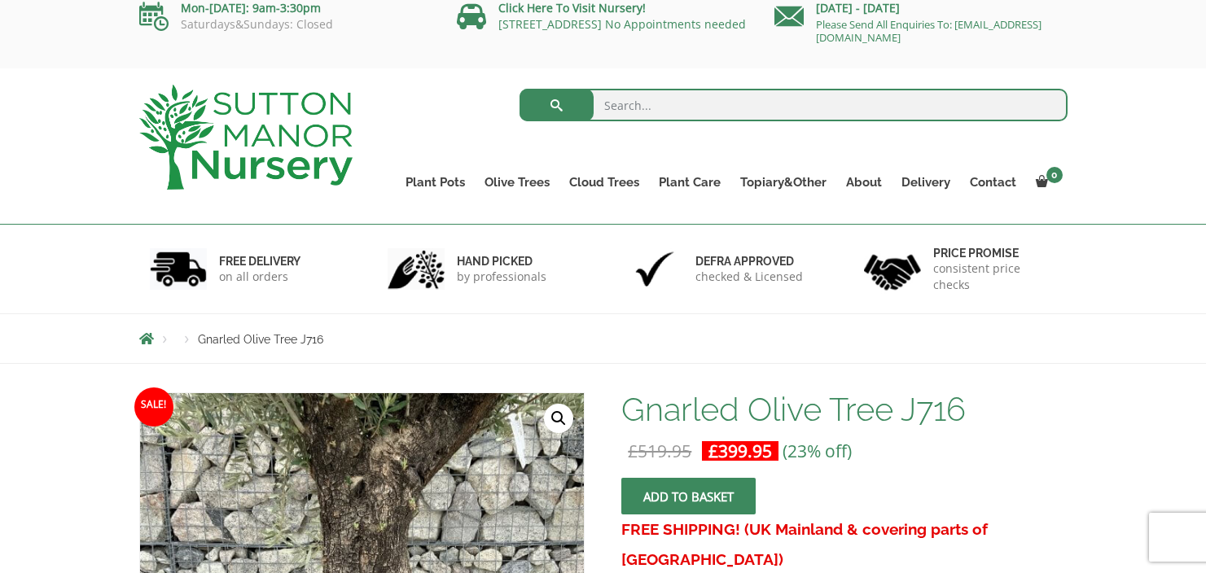
scroll to position [0, 0]
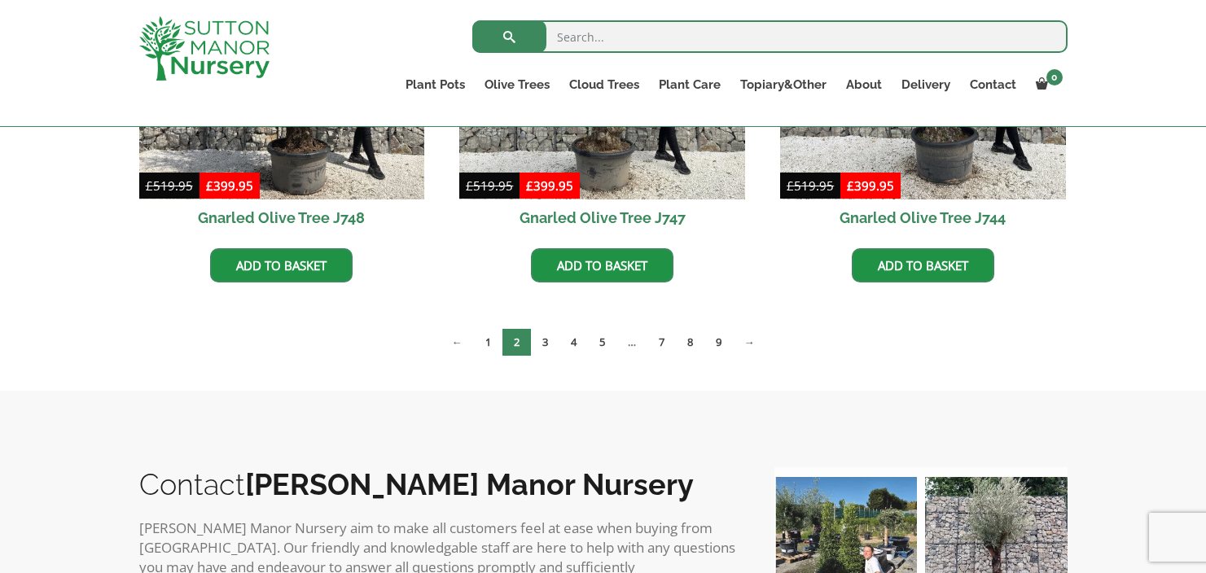
scroll to position [1447, 0]
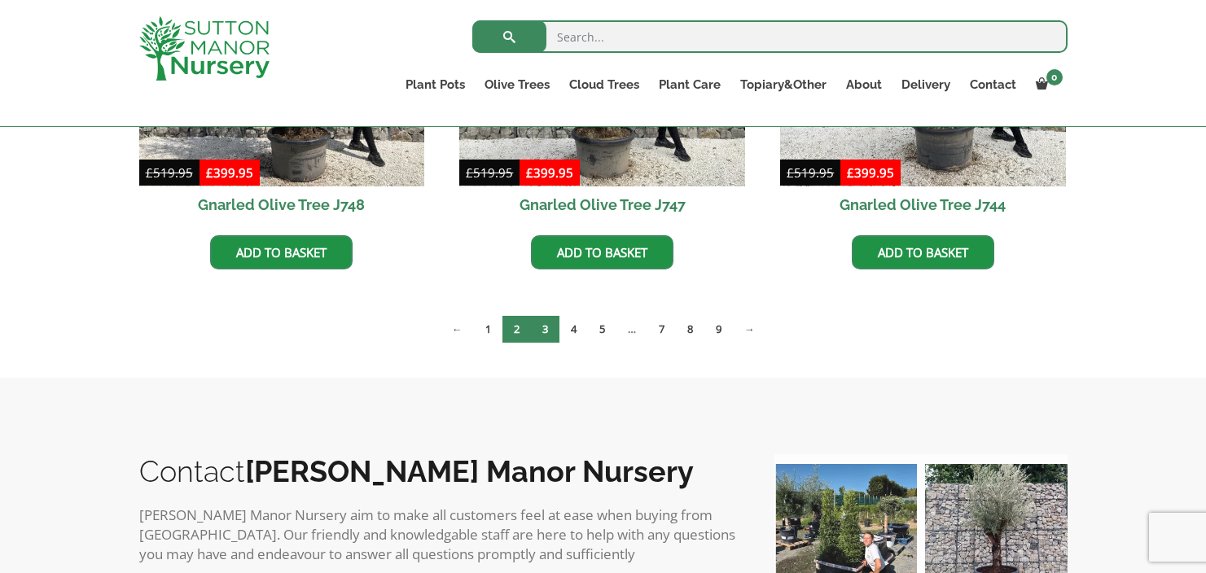
click at [546, 323] on link "3" at bounding box center [545, 329] width 28 height 27
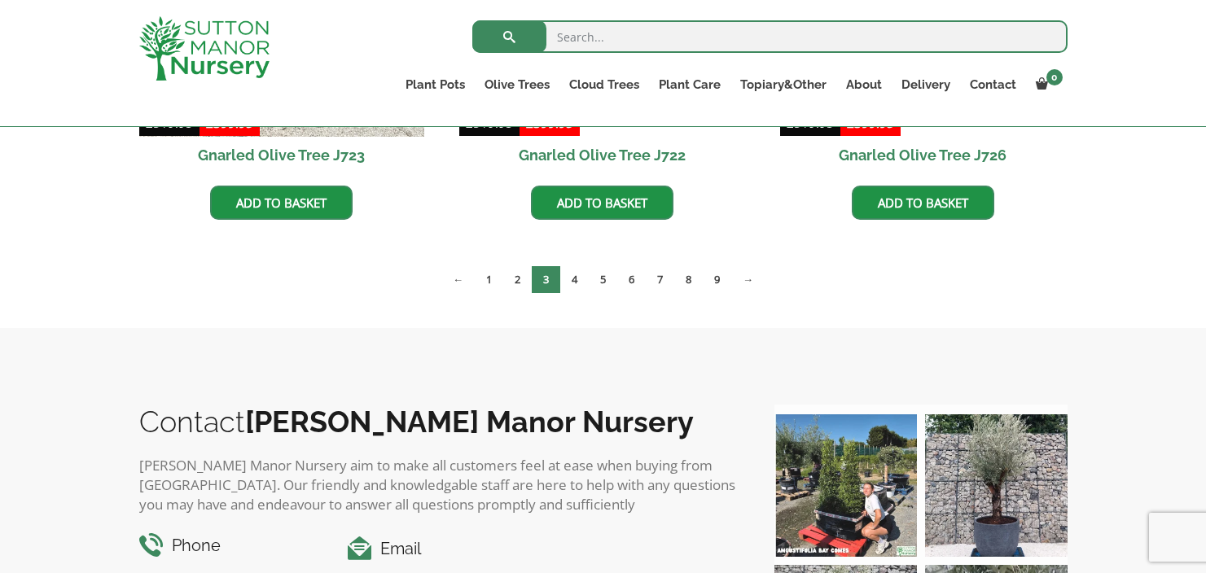
scroll to position [1501, 0]
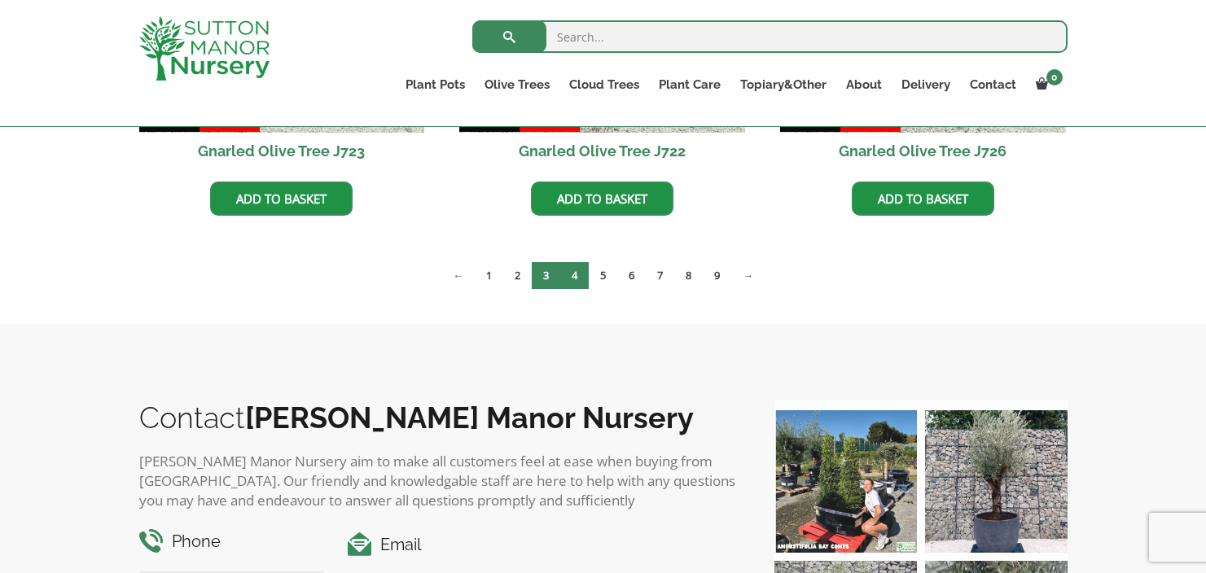
click at [573, 279] on link "4" at bounding box center [574, 275] width 28 height 27
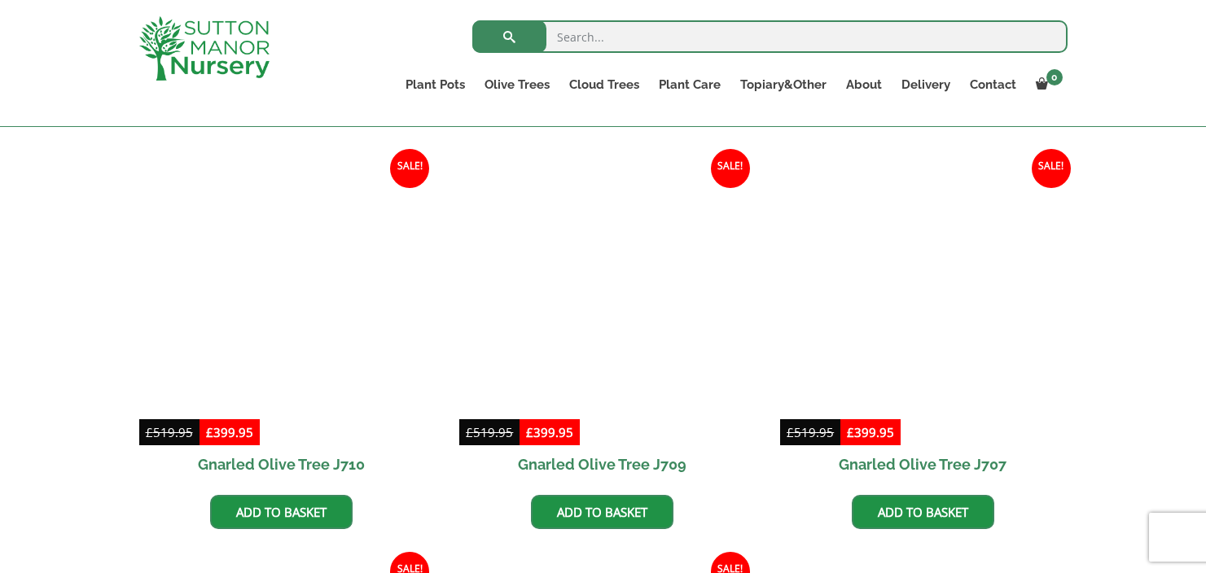
scroll to position [1207, 0]
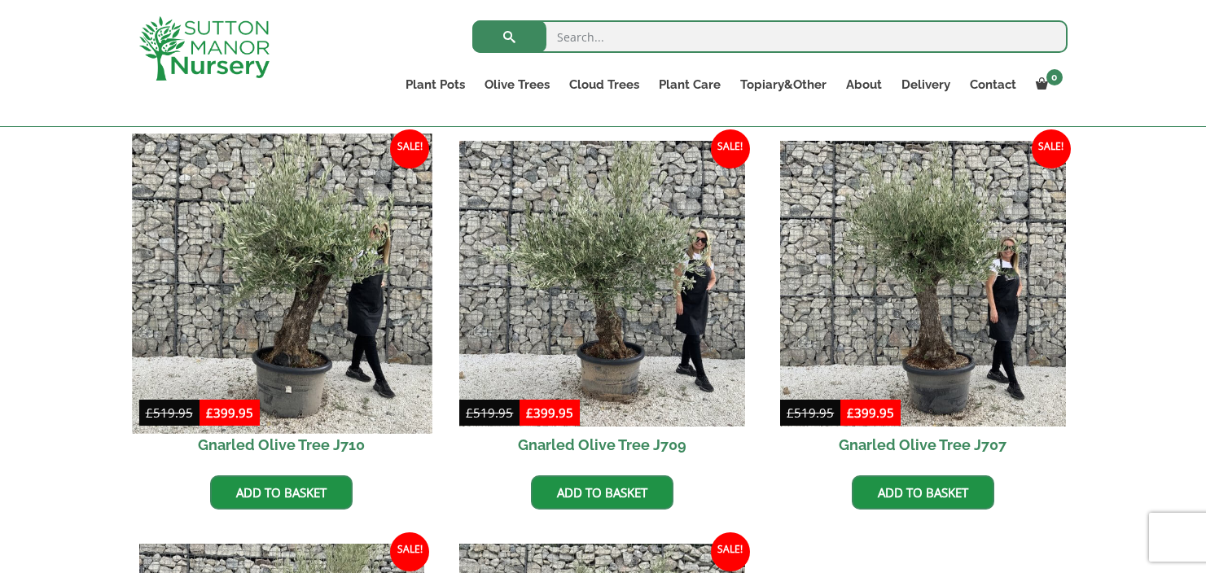
click at [323, 318] on img at bounding box center [282, 283] width 300 height 300
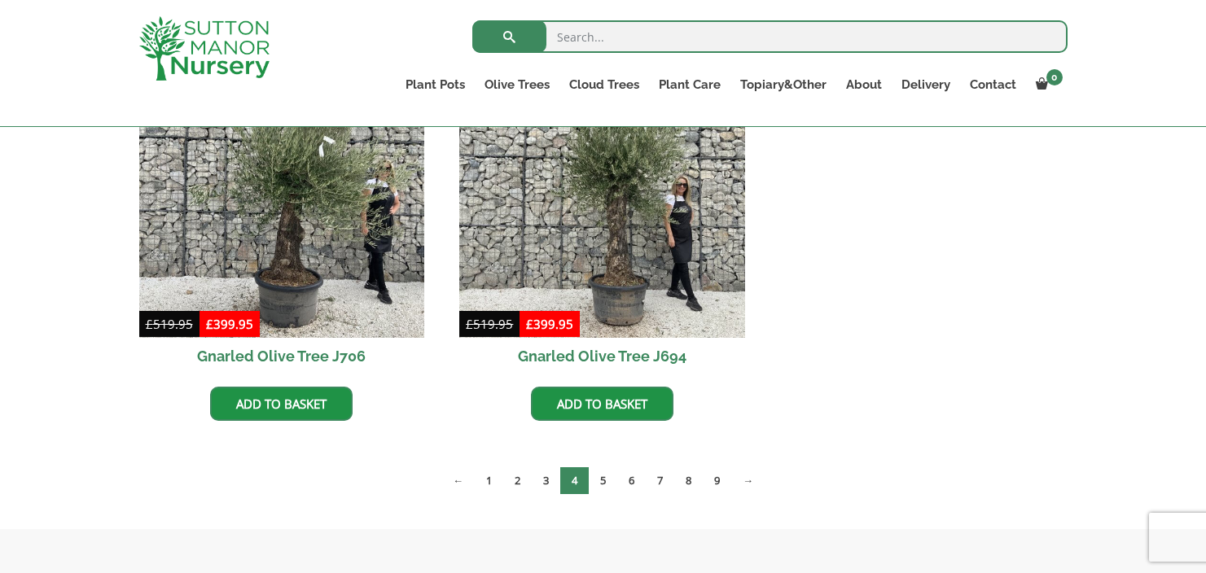
scroll to position [1711, 0]
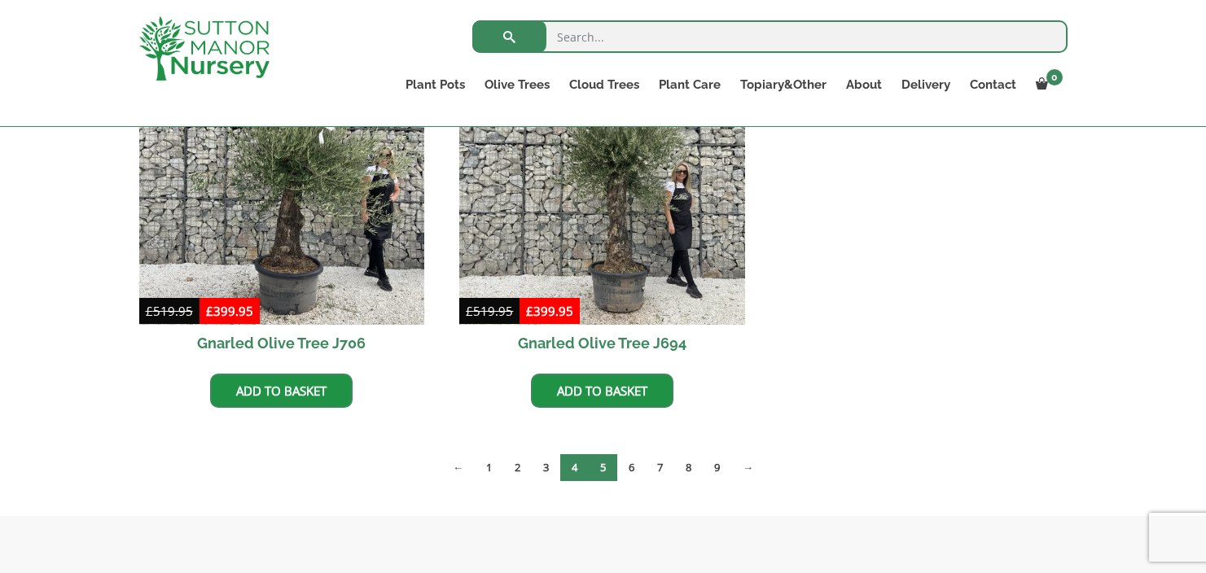
click at [602, 466] on link "5" at bounding box center [603, 467] width 28 height 27
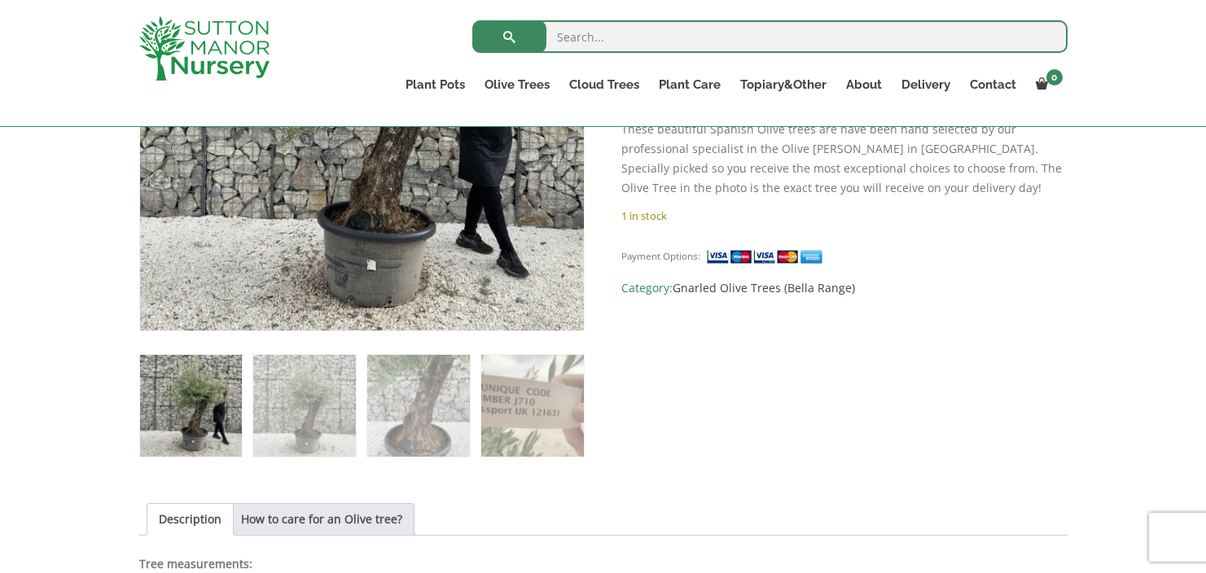
scroll to position [503, 0]
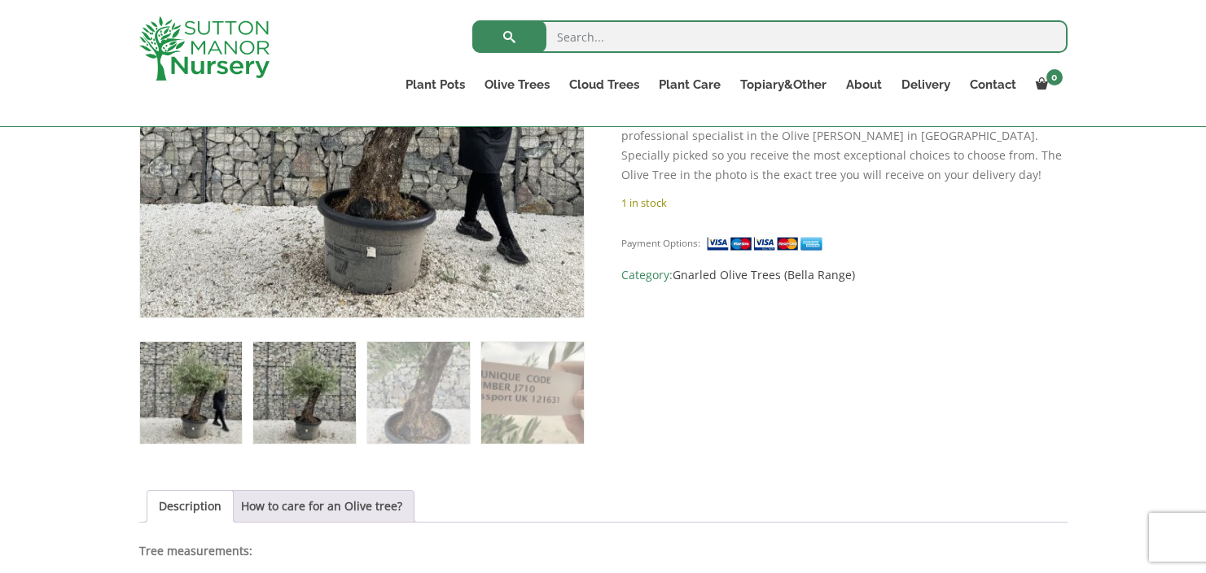
click at [300, 410] on img at bounding box center [304, 393] width 102 height 102
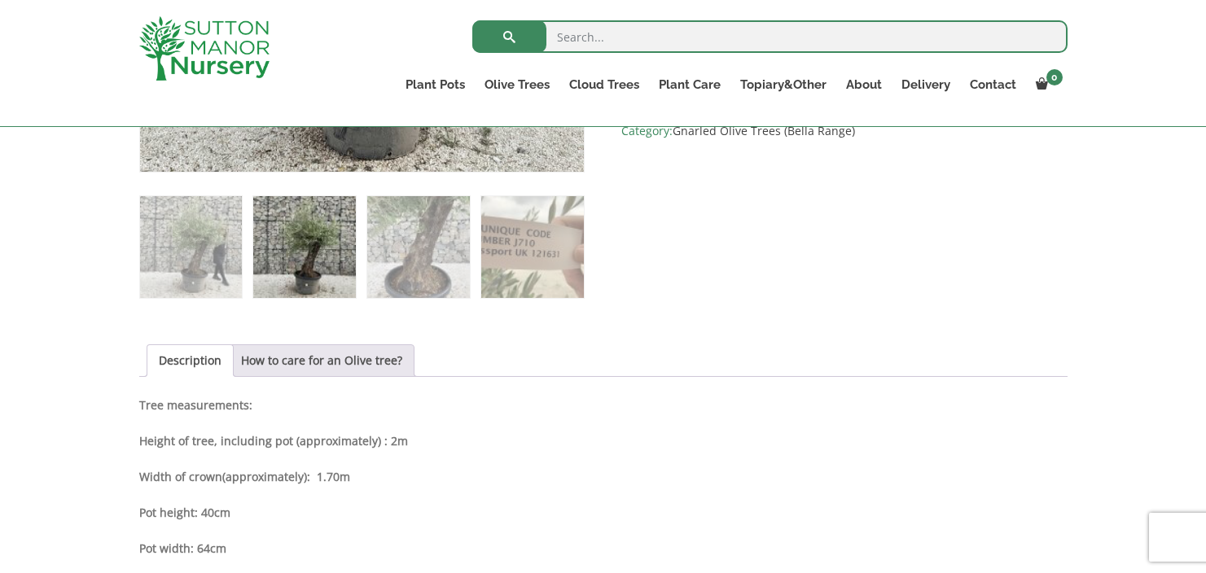
scroll to position [652, 0]
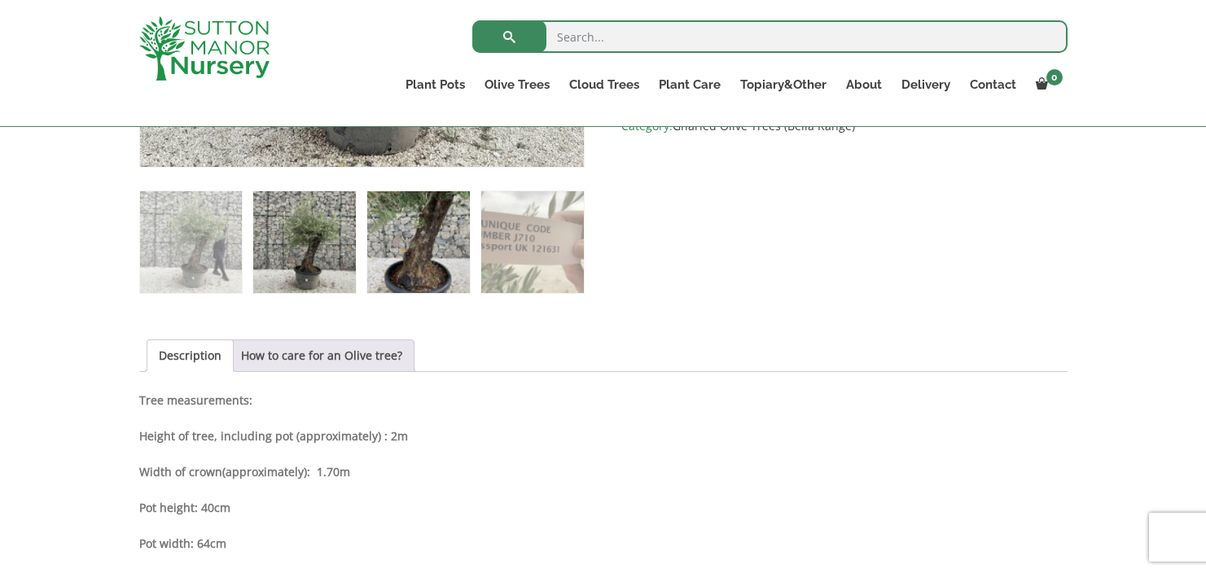
click at [420, 262] on img at bounding box center [418, 242] width 102 height 102
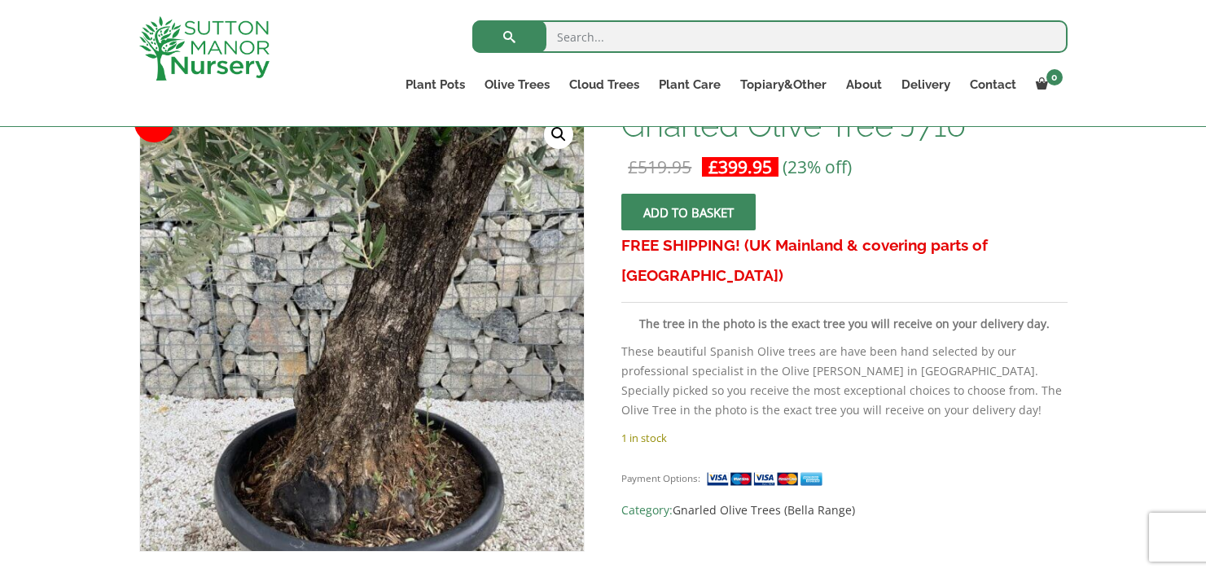
scroll to position [267, 0]
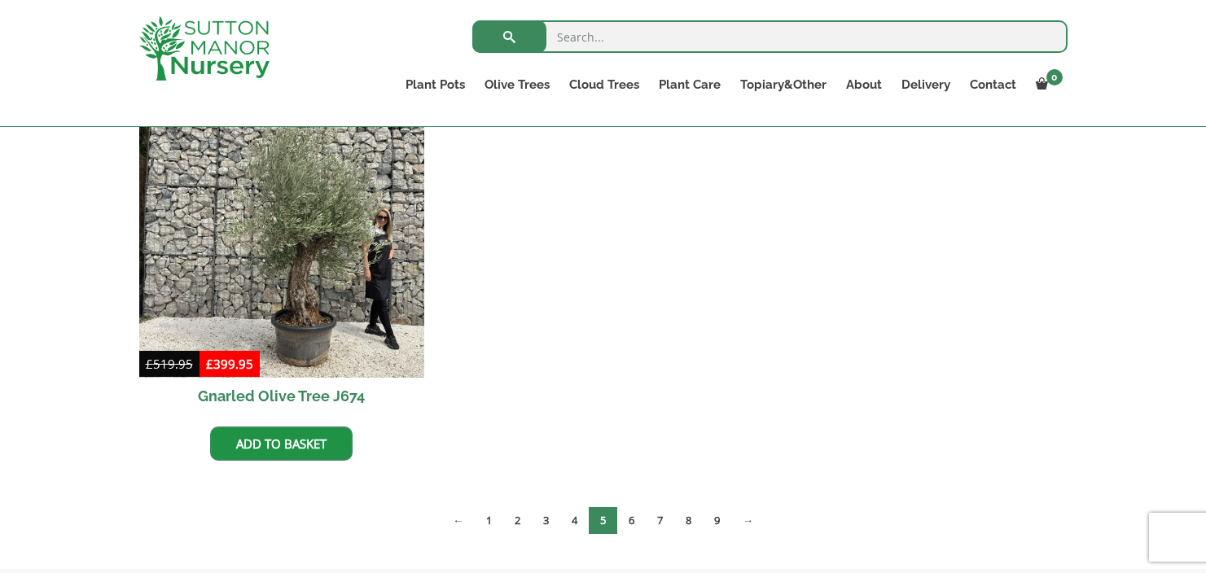
scroll to position [2465, 0]
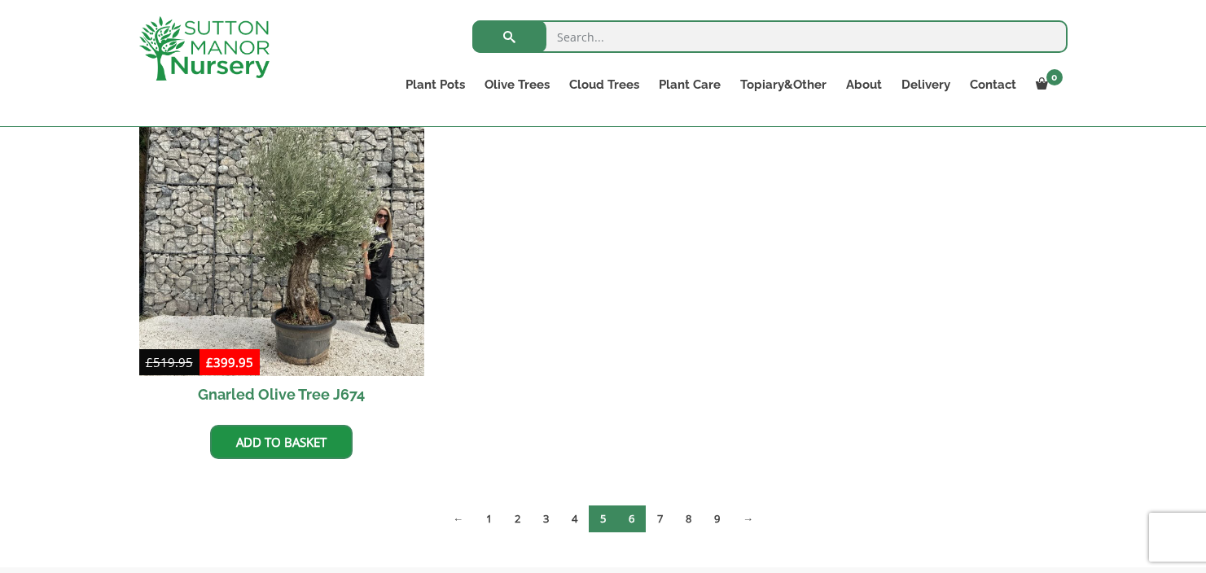
click at [633, 519] on link "6" at bounding box center [631, 518] width 28 height 27
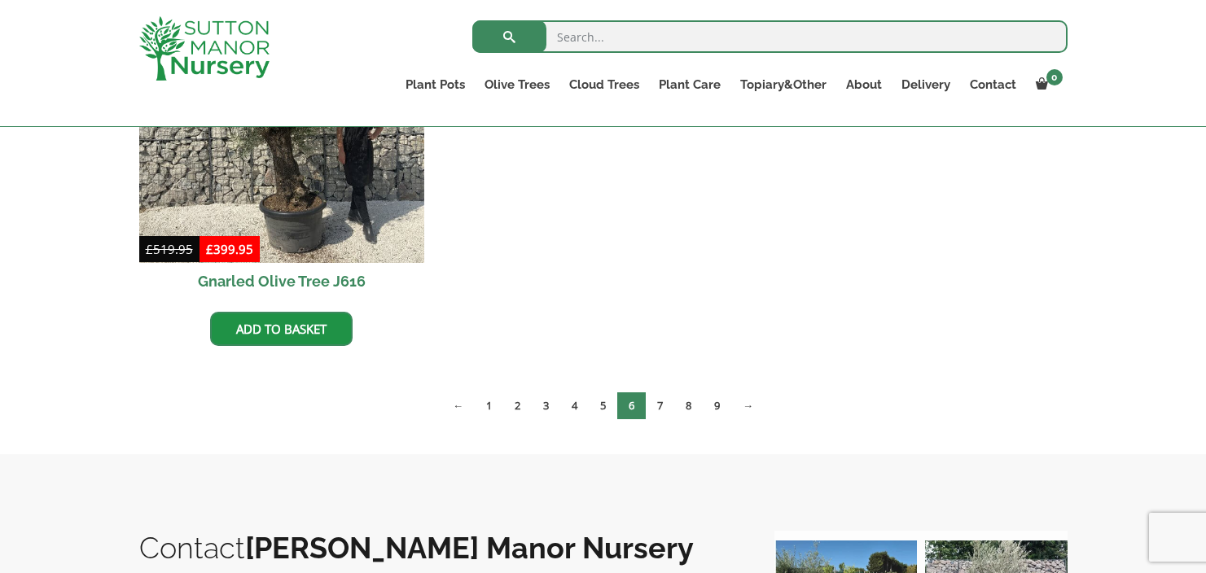
scroll to position [2581, 0]
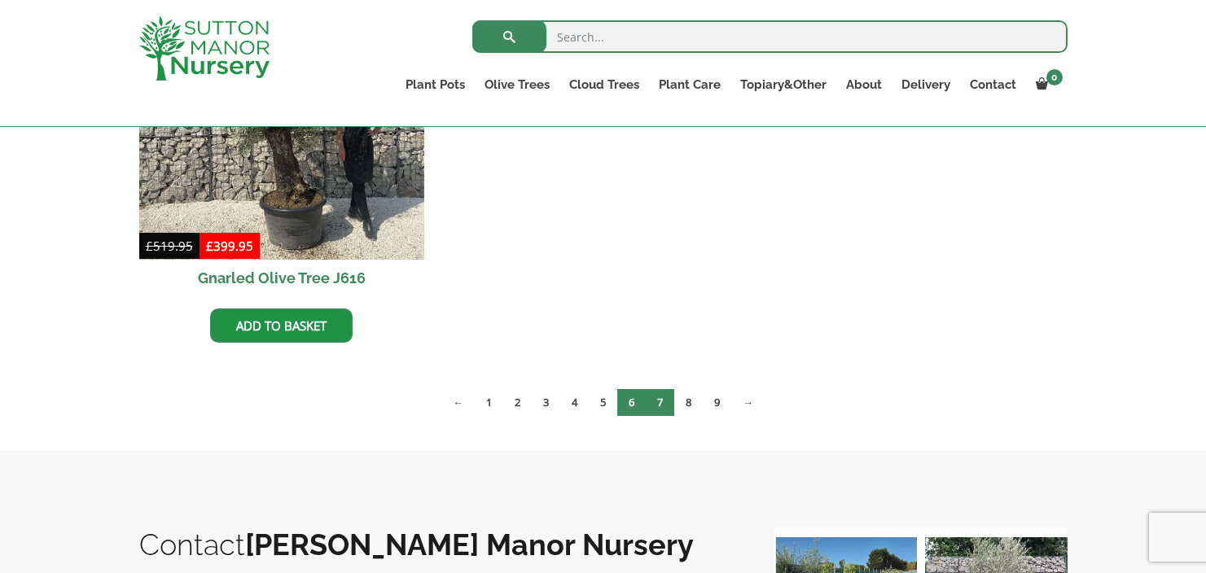
click at [663, 407] on link "7" at bounding box center [659, 402] width 28 height 27
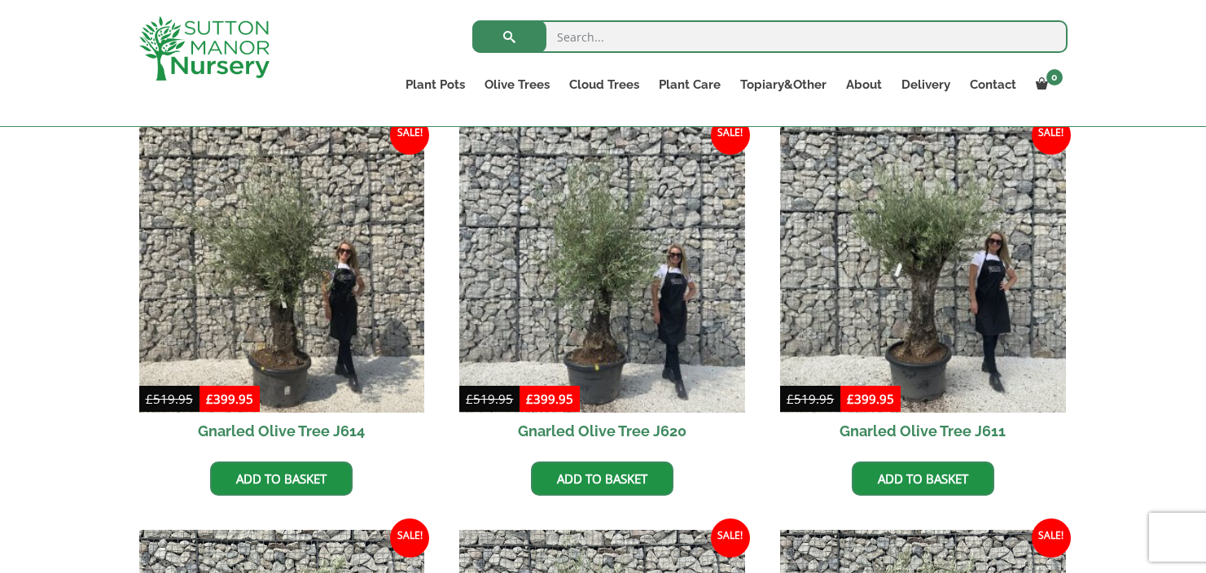
scroll to position [437, 0]
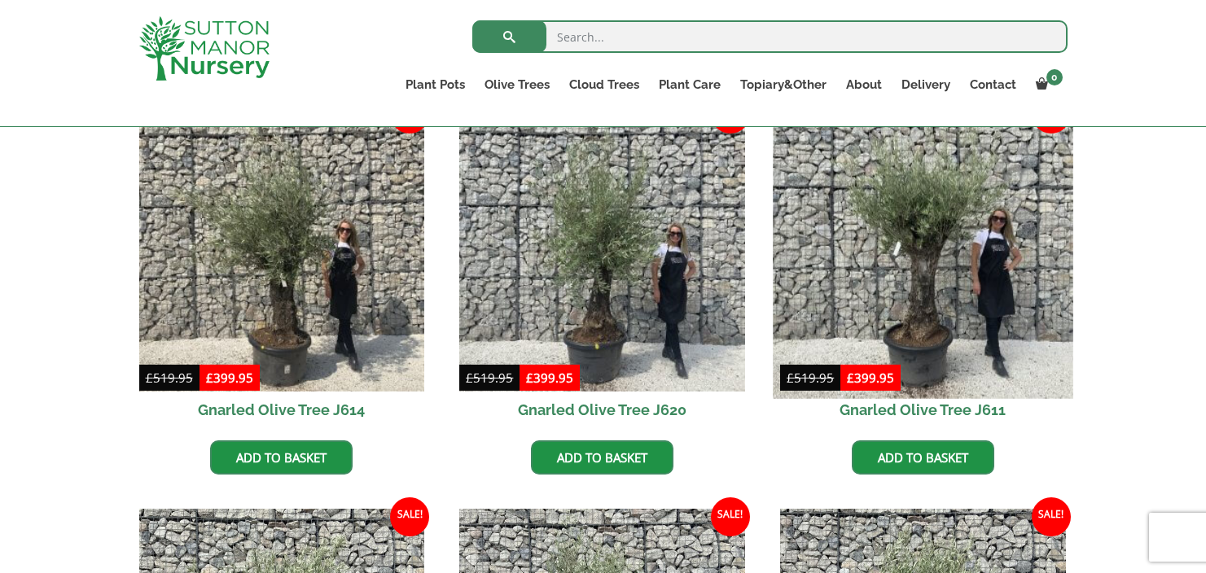
click at [934, 277] on img at bounding box center [922, 248] width 300 height 300
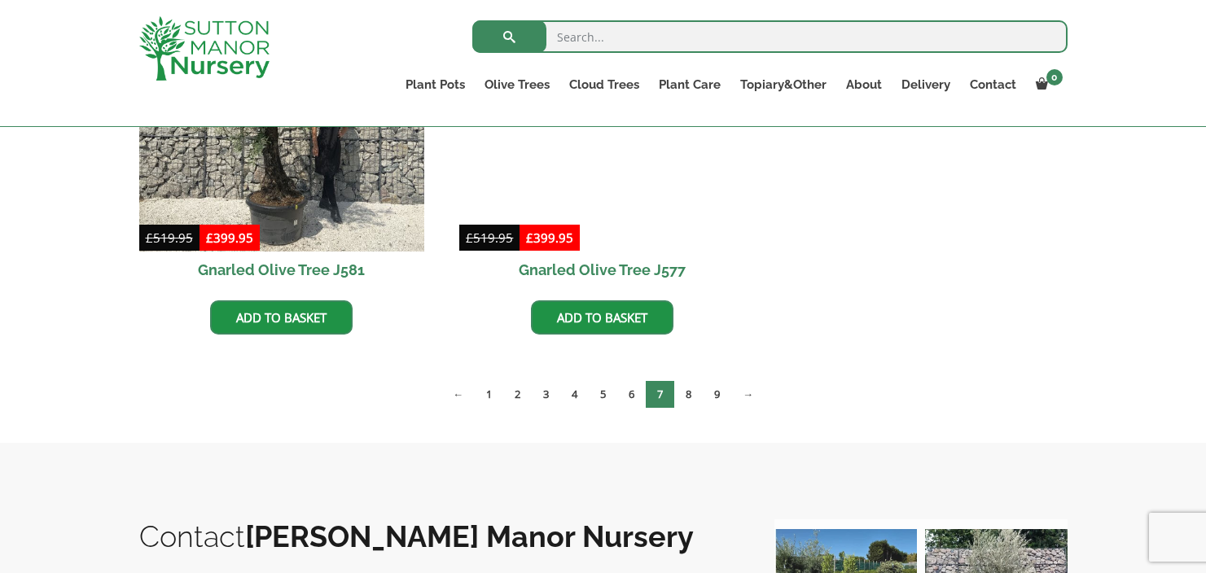
scroll to position [2620, 0]
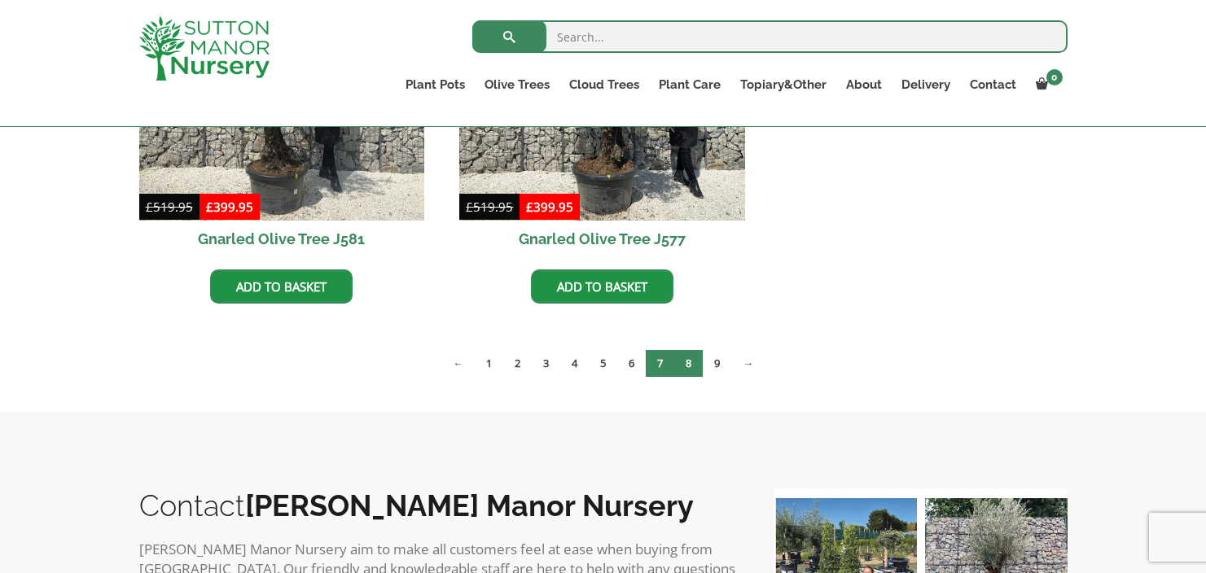
click at [694, 369] on link "8" at bounding box center [688, 363] width 28 height 27
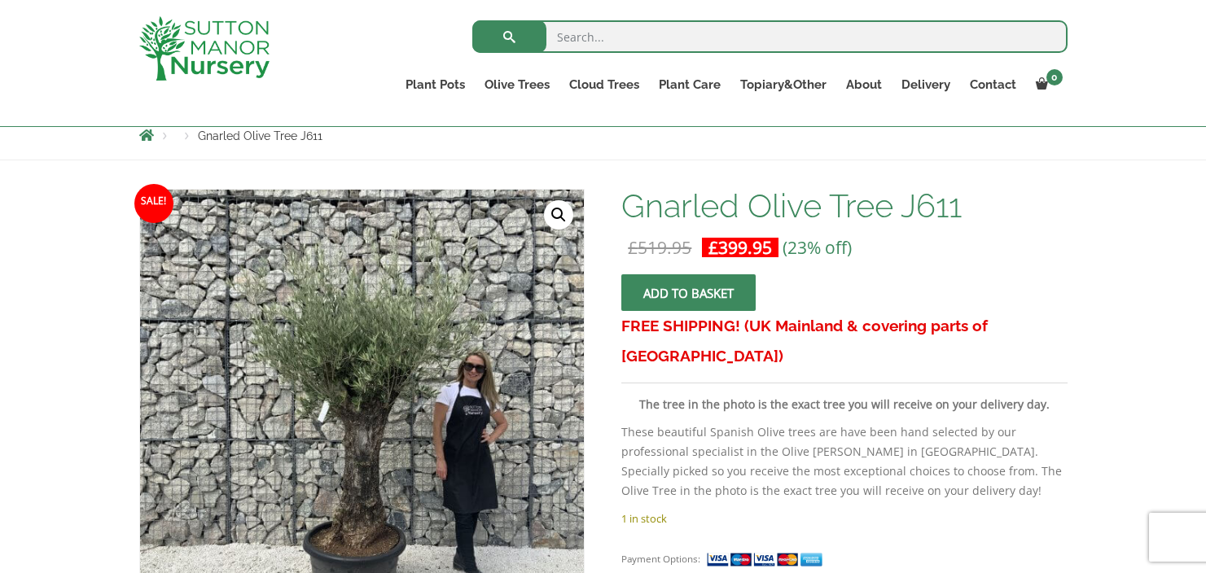
scroll to position [215, 0]
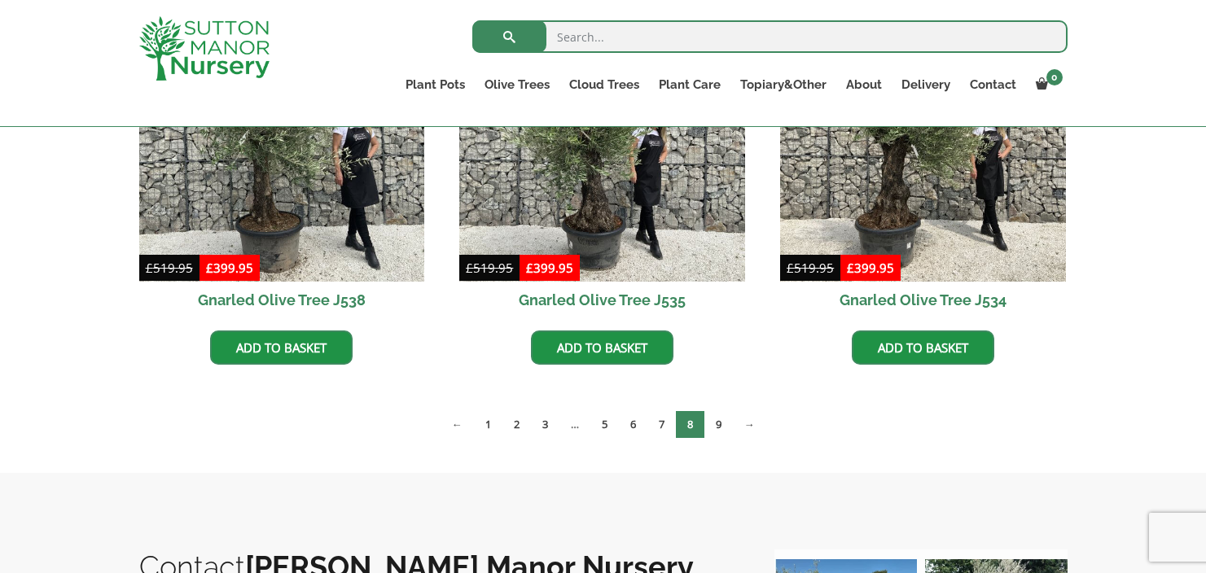
scroll to position [2598, 0]
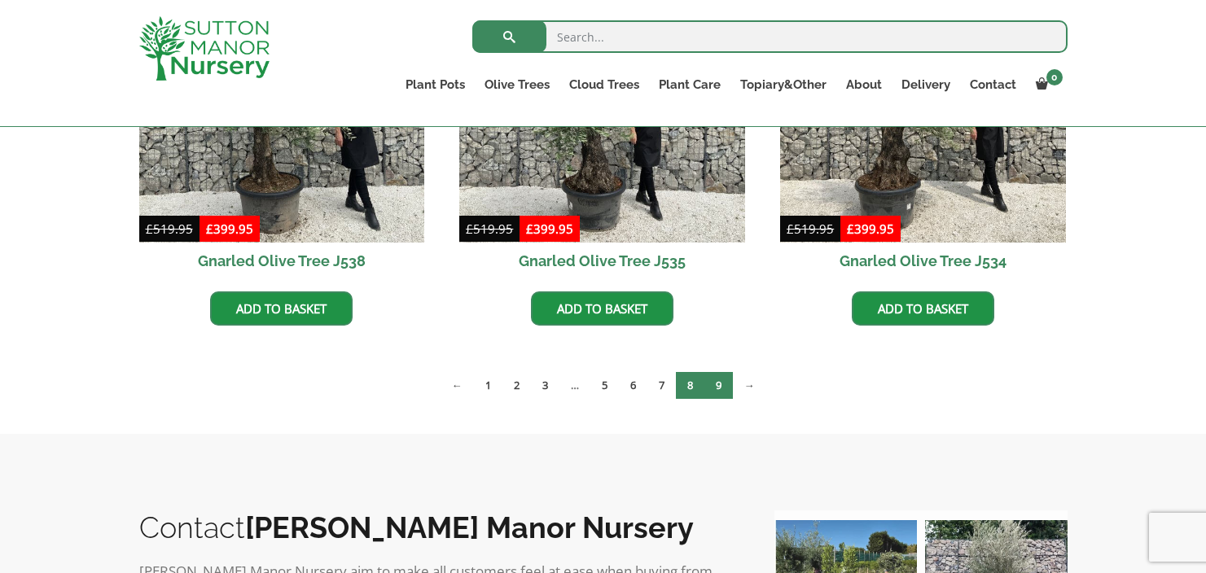
click at [717, 382] on link "9" at bounding box center [718, 385] width 28 height 27
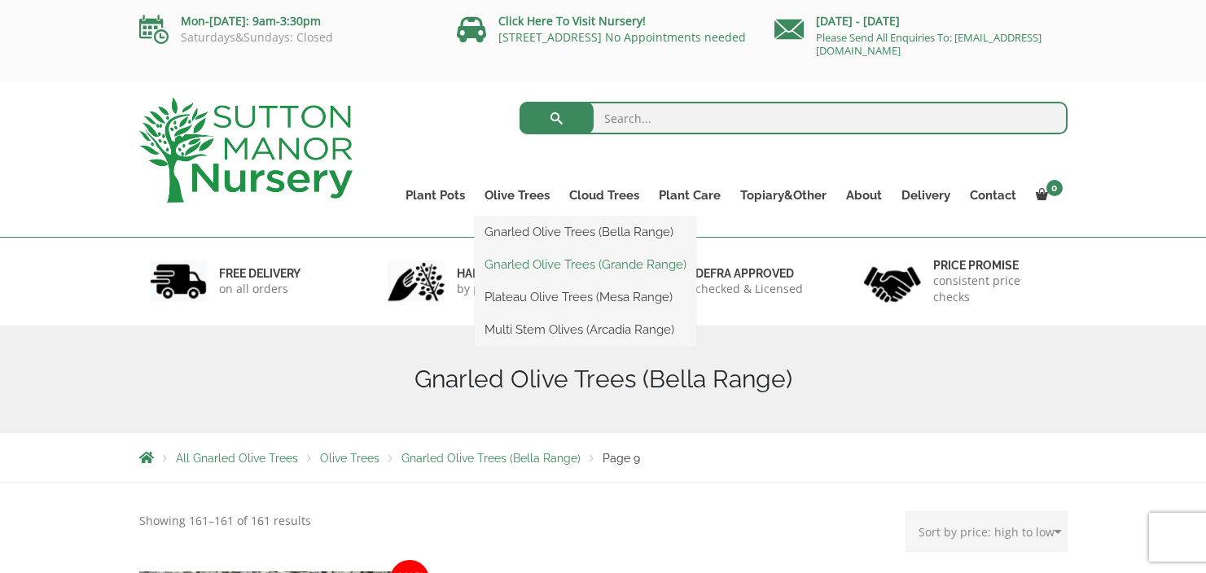
click at [540, 265] on link "Gnarled Olive Trees (Grande Range)" at bounding box center [585, 264] width 221 height 24
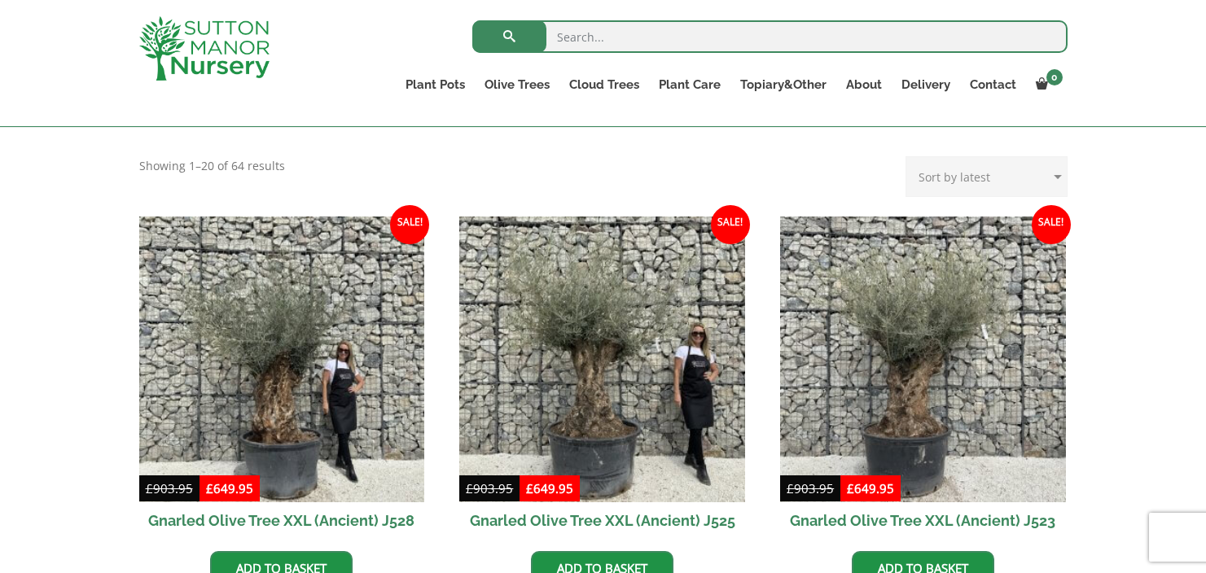
scroll to position [332, 0]
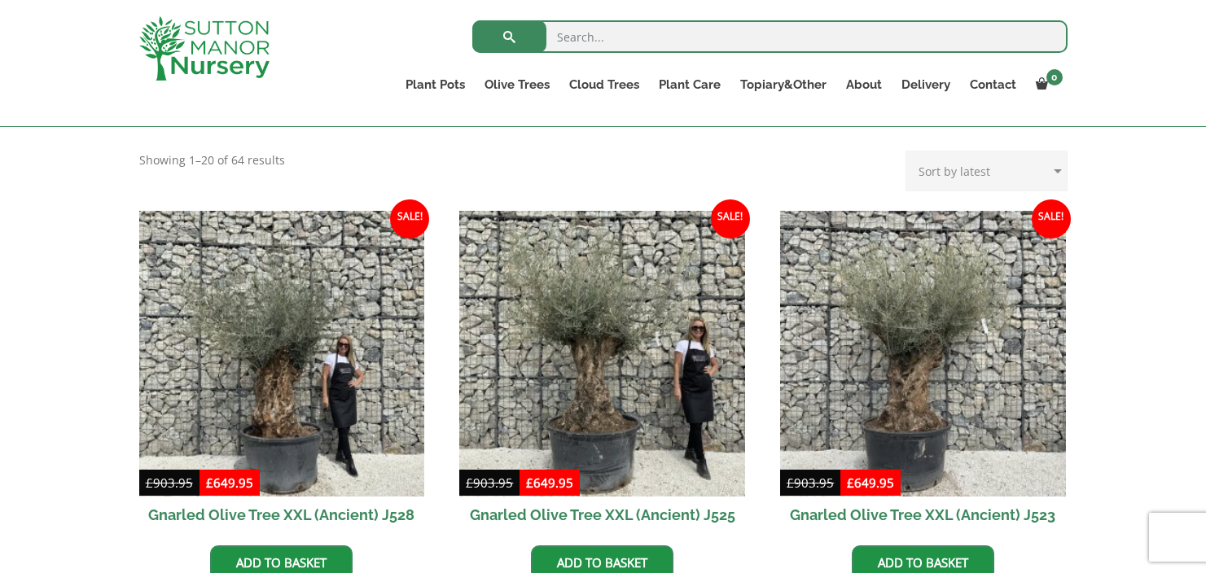
click at [933, 174] on select "Sort by popularity Sort by latest Sort by price: low to high Sort by price: hig…" at bounding box center [986, 171] width 162 height 41
select select "price-desc"
click at [909, 151] on select "Sort by popularity Sort by latest Sort by price: low to high Sort by price: hig…" at bounding box center [986, 171] width 162 height 41
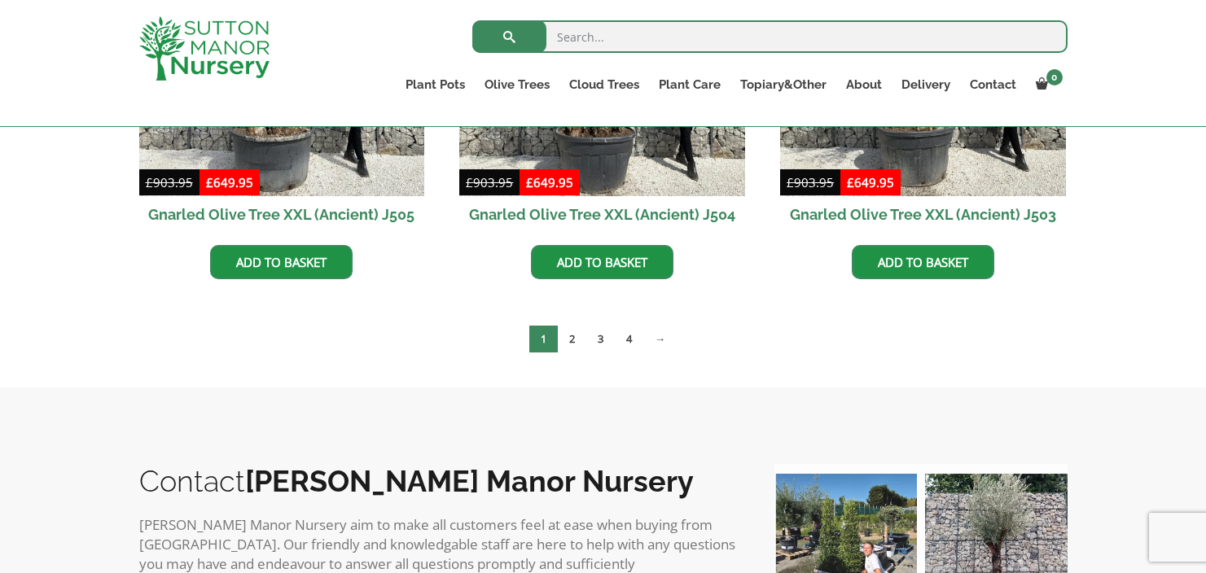
scroll to position [2648, 0]
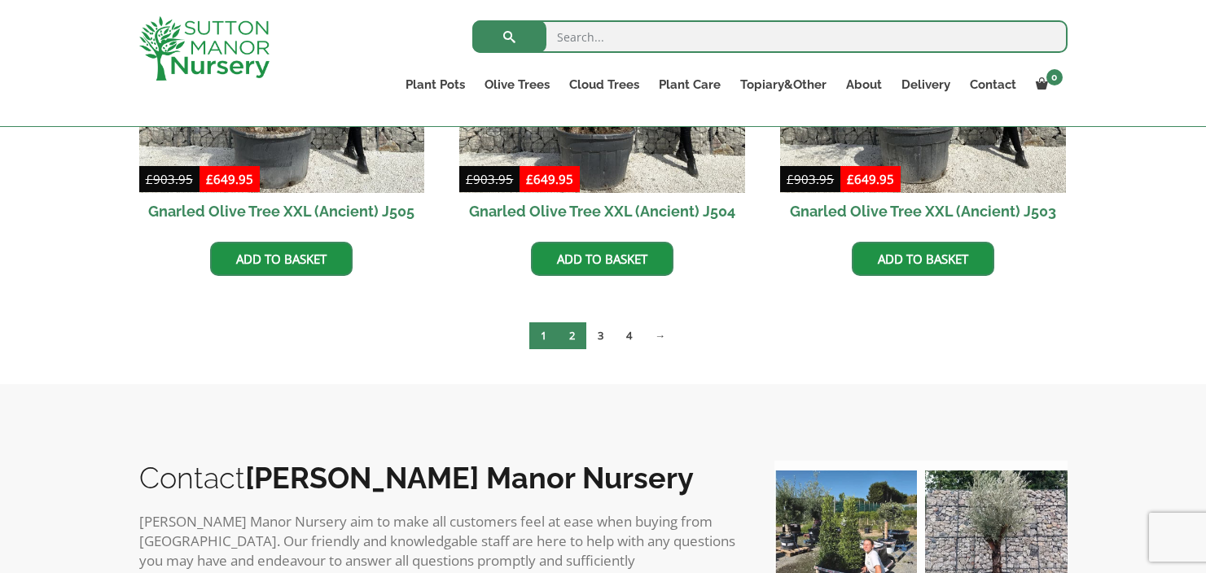
click at [575, 336] on link "2" at bounding box center [572, 335] width 28 height 27
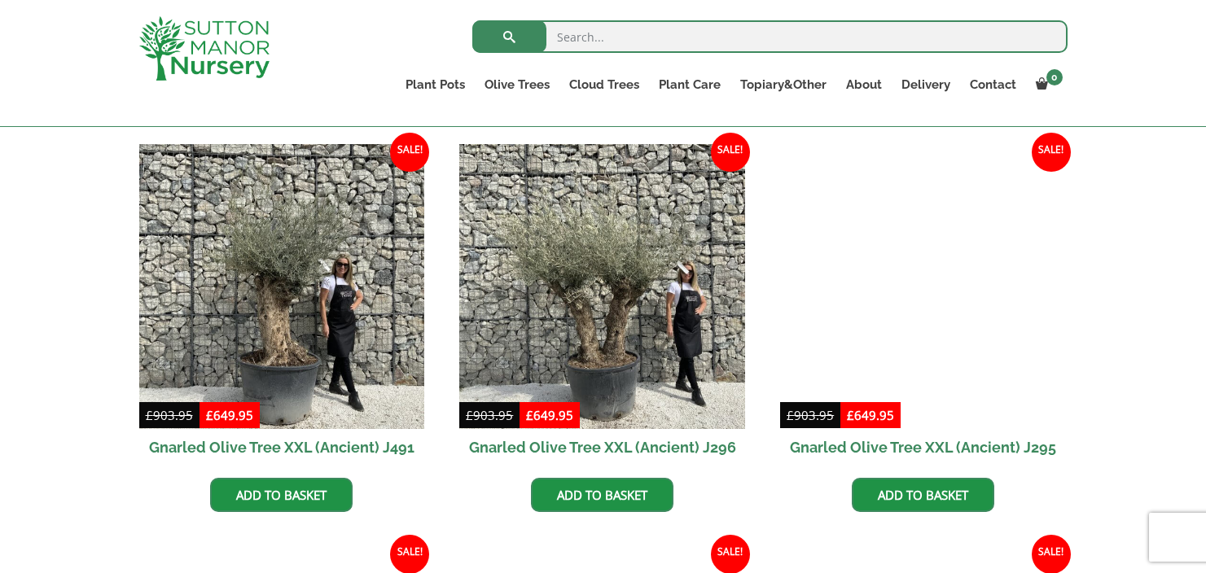
scroll to position [1613, 0]
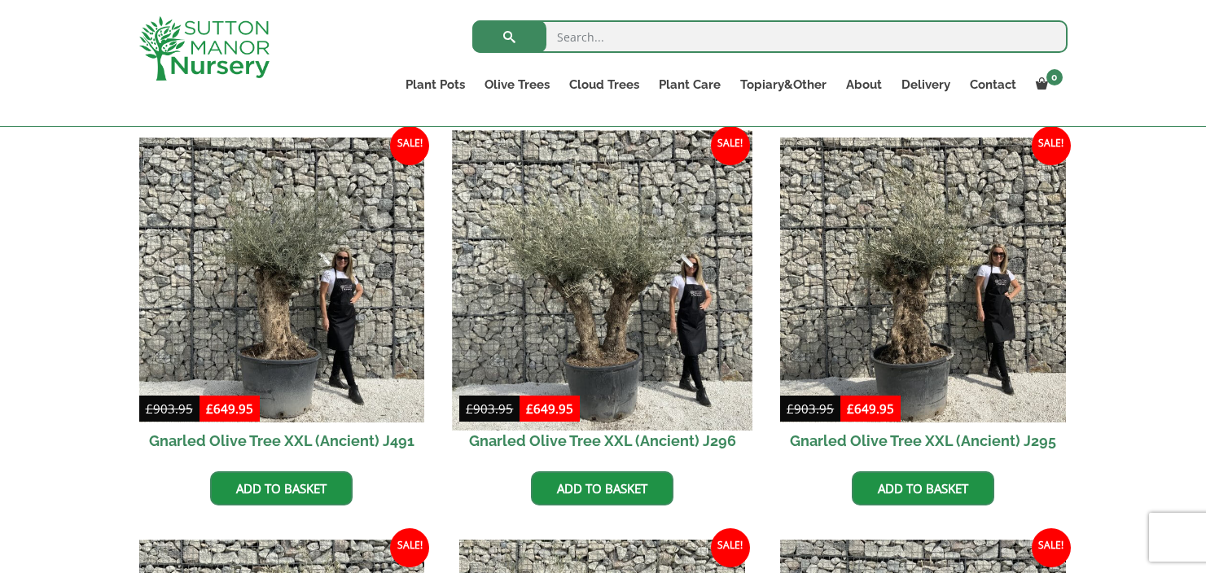
click at [572, 280] on img at bounding box center [603, 280] width 300 height 300
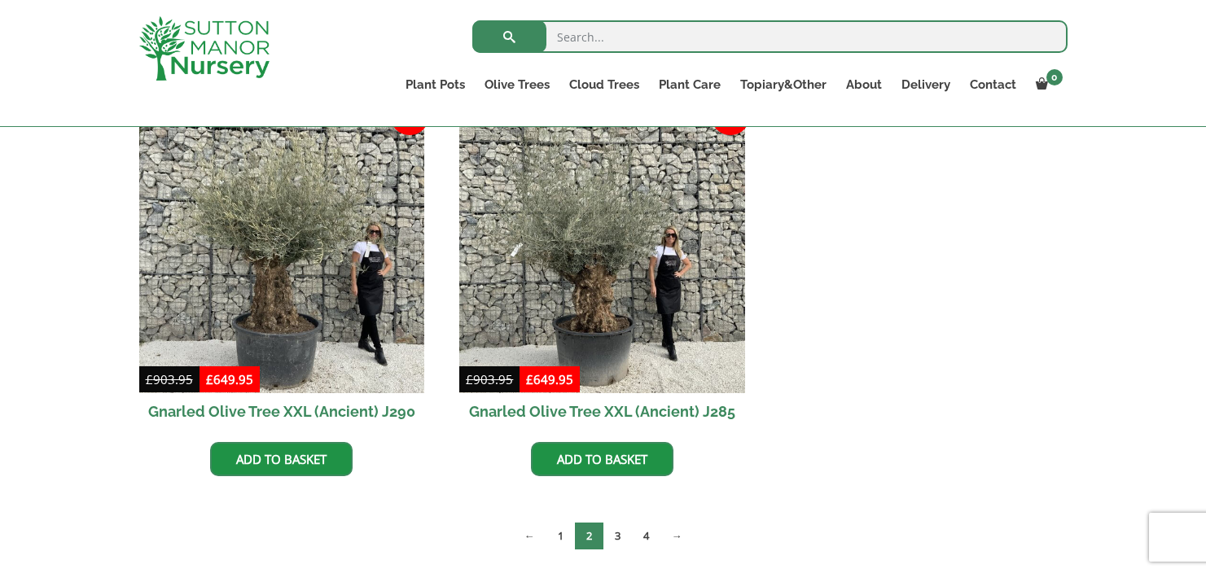
scroll to position [2532, 0]
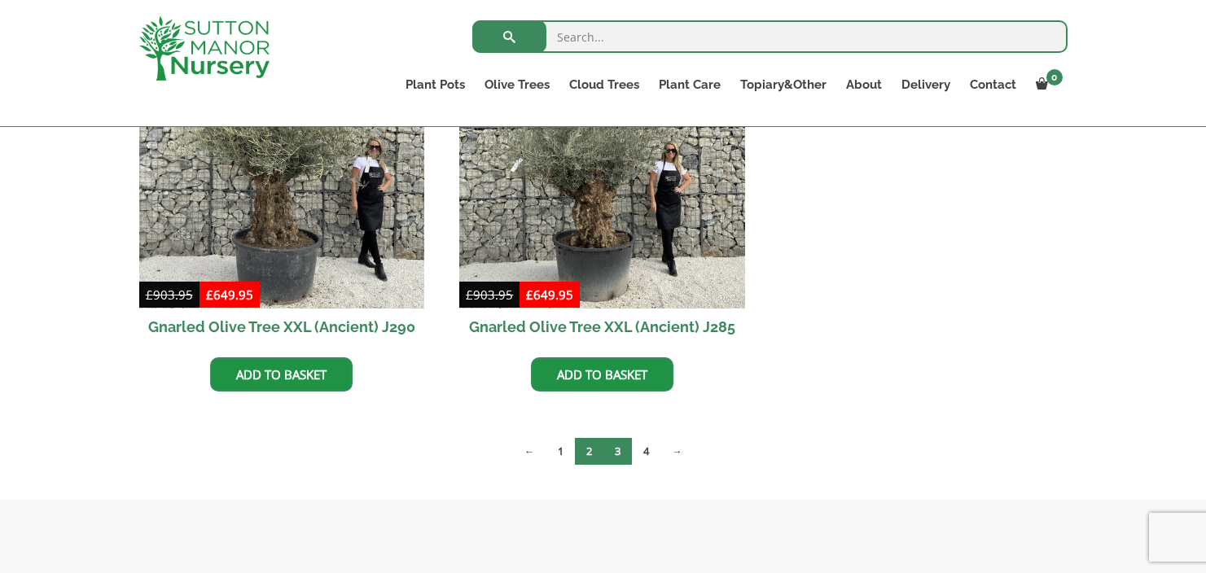
click at [619, 453] on link "3" at bounding box center [617, 451] width 28 height 27
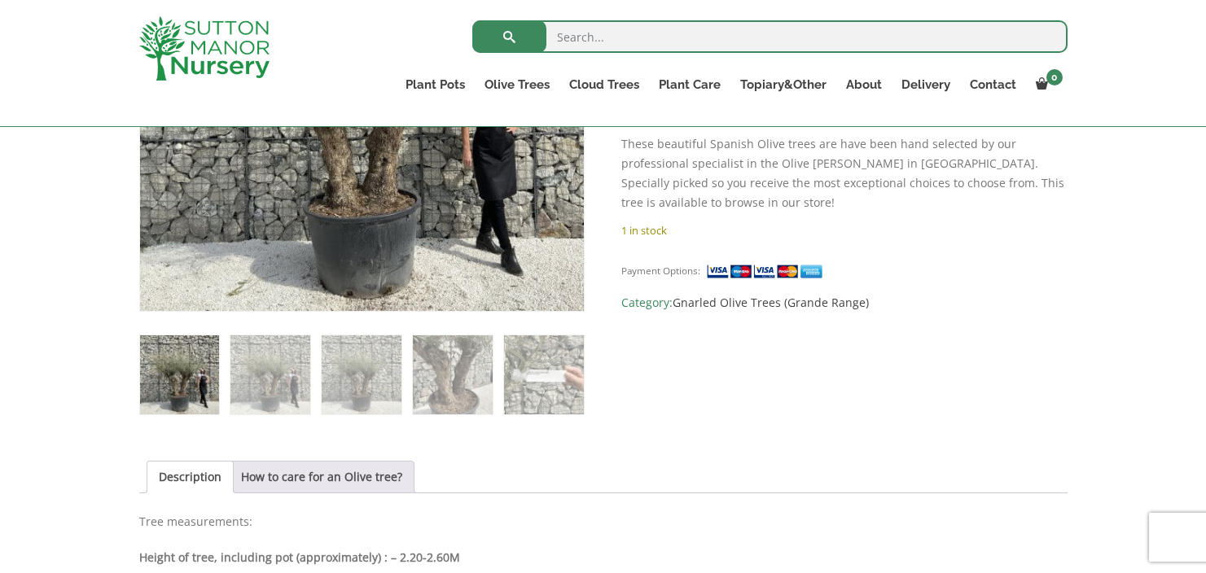
scroll to position [515, 0]
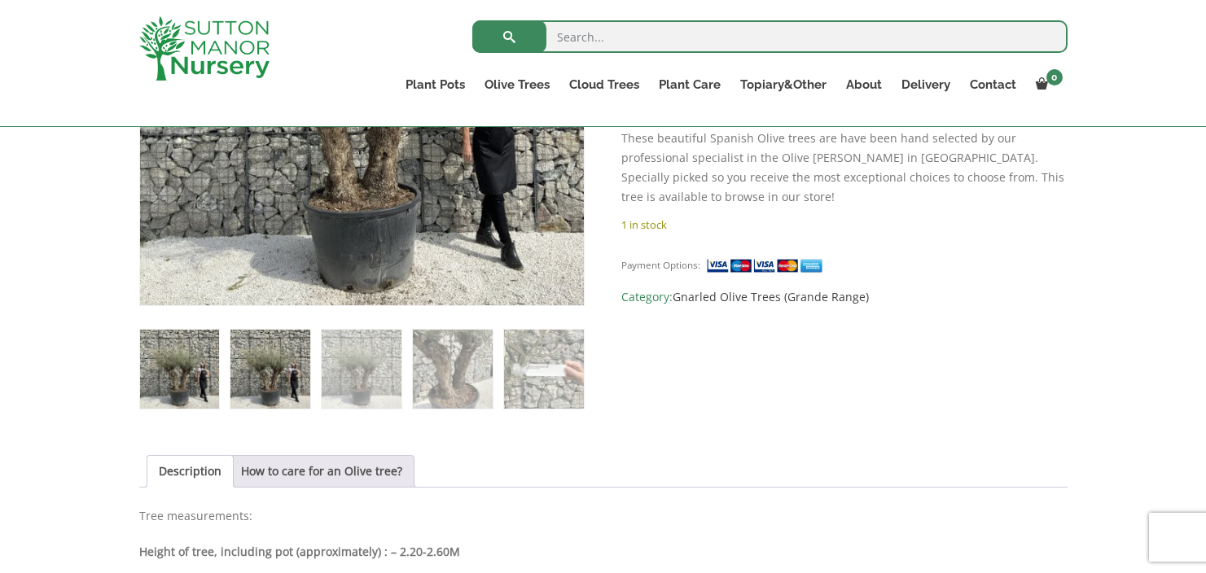
click at [295, 390] on img at bounding box center [269, 369] width 79 height 79
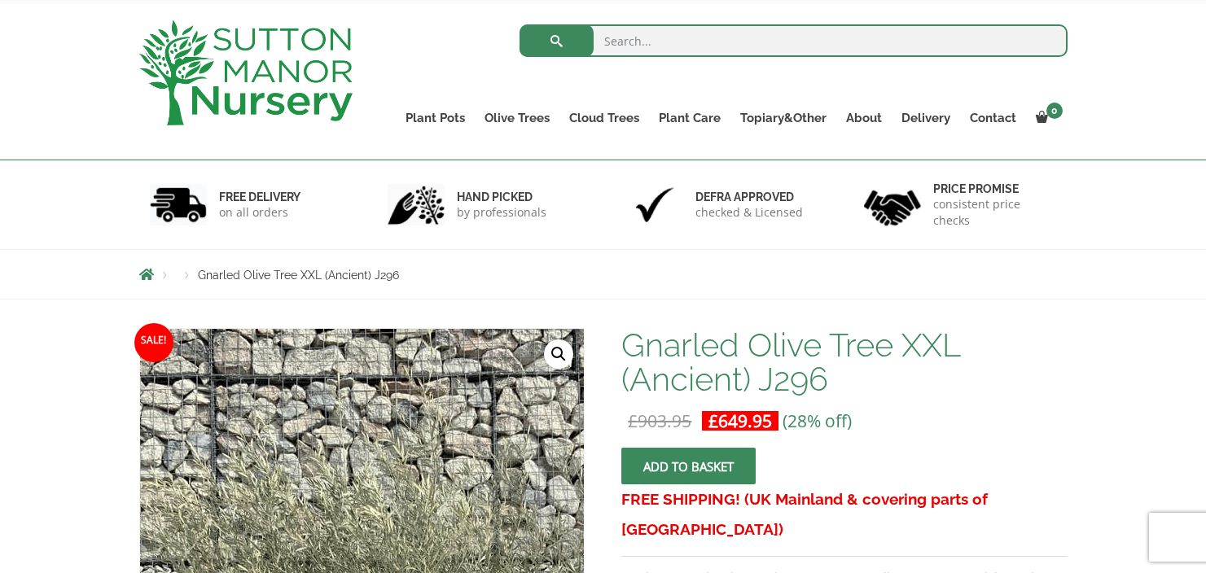
scroll to position [0, 0]
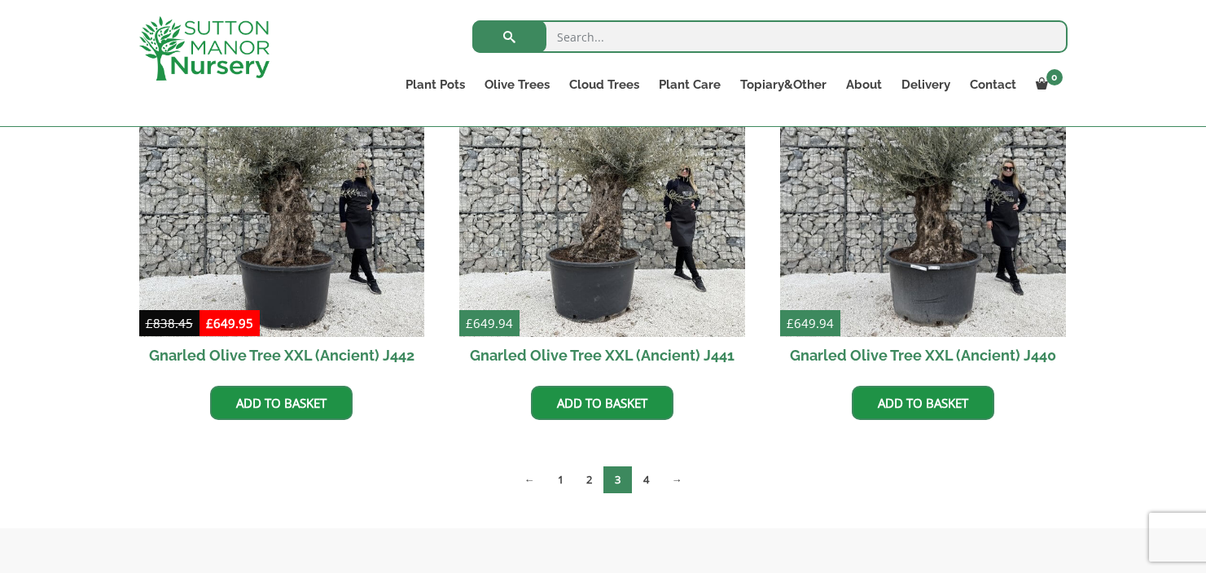
scroll to position [2104, 0]
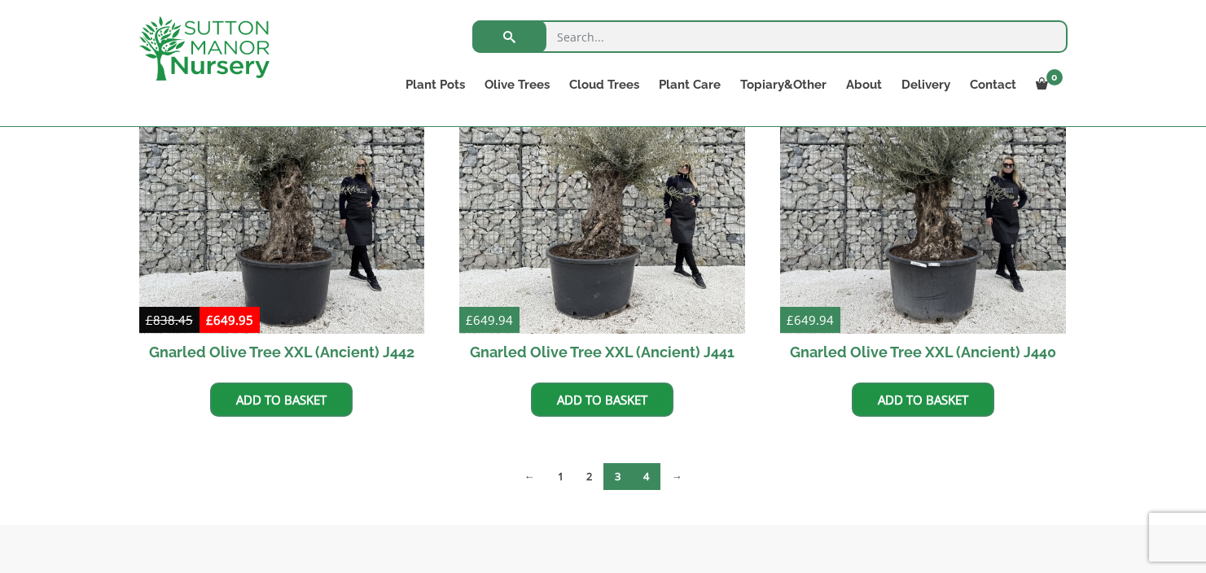
click at [646, 472] on link "4" at bounding box center [646, 476] width 28 height 27
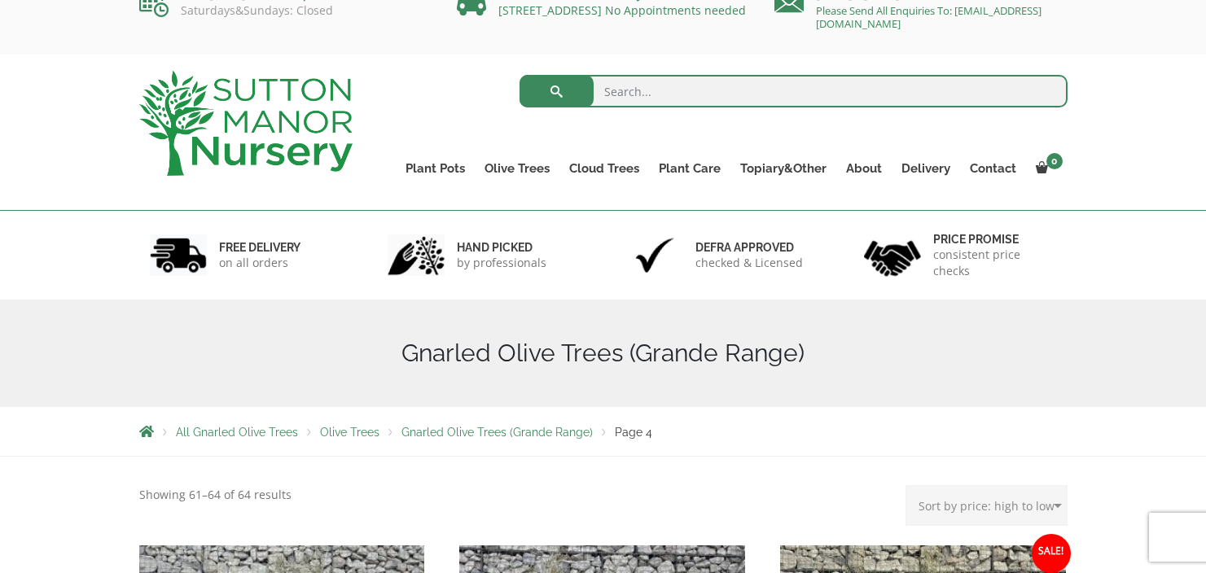
scroll to position [43, 0]
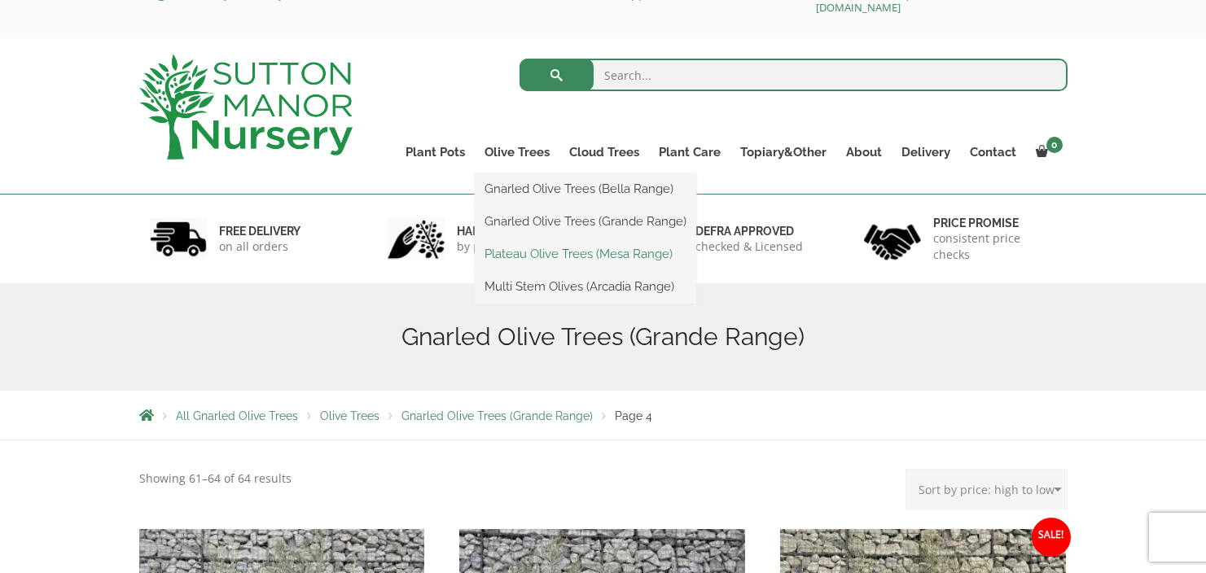
click at [545, 252] on link "Plateau Olive Trees (Mesa Range)" at bounding box center [585, 254] width 221 height 24
click at [530, 291] on link "Multi Stem Olives (Arcadia Range)" at bounding box center [585, 286] width 221 height 24
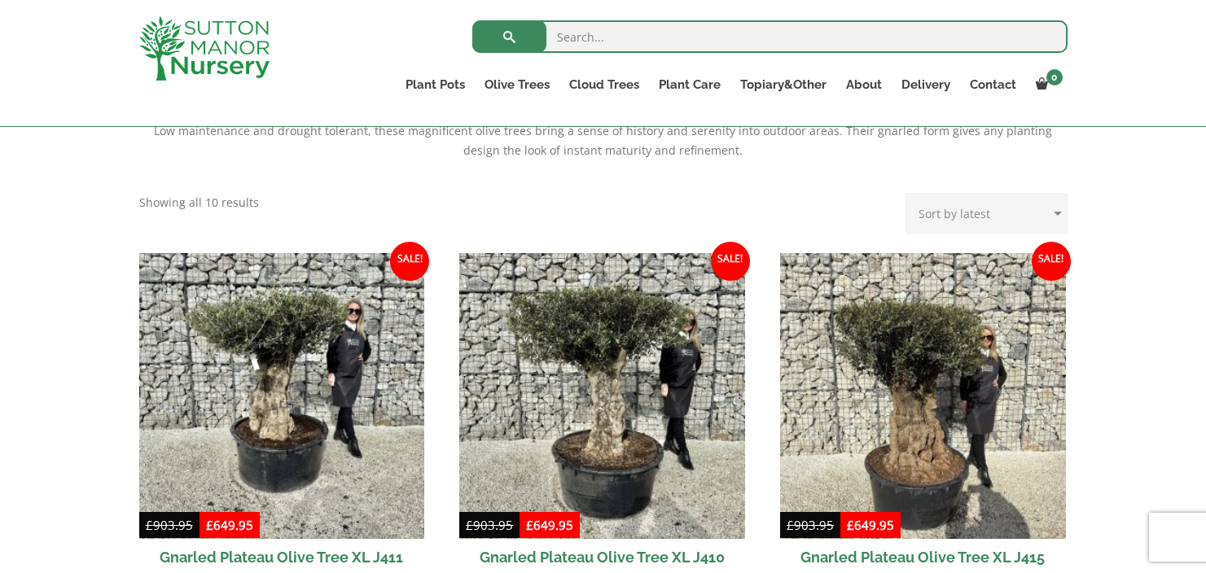
scroll to position [602, 0]
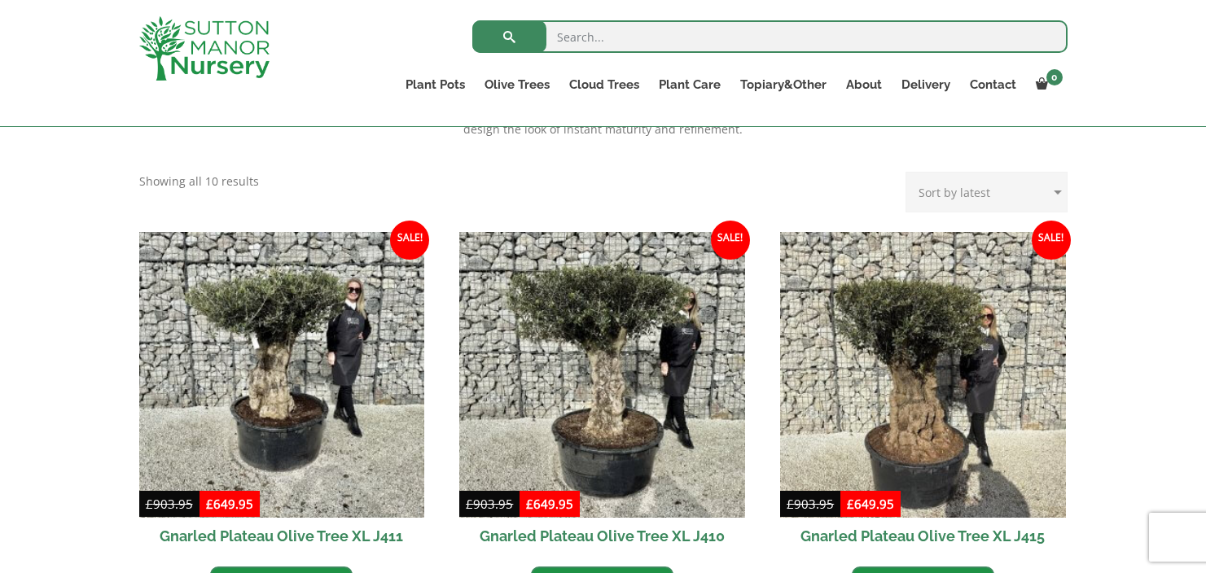
click at [945, 190] on select "Sort by popularity Sort by latest Sort by price: low to high Sort by price: hig…" at bounding box center [986, 192] width 162 height 41
select select "price-desc"
click at [909, 172] on select "Sort by popularity Sort by latest Sort by price: low to high Sort by price: hig…" at bounding box center [986, 192] width 162 height 41
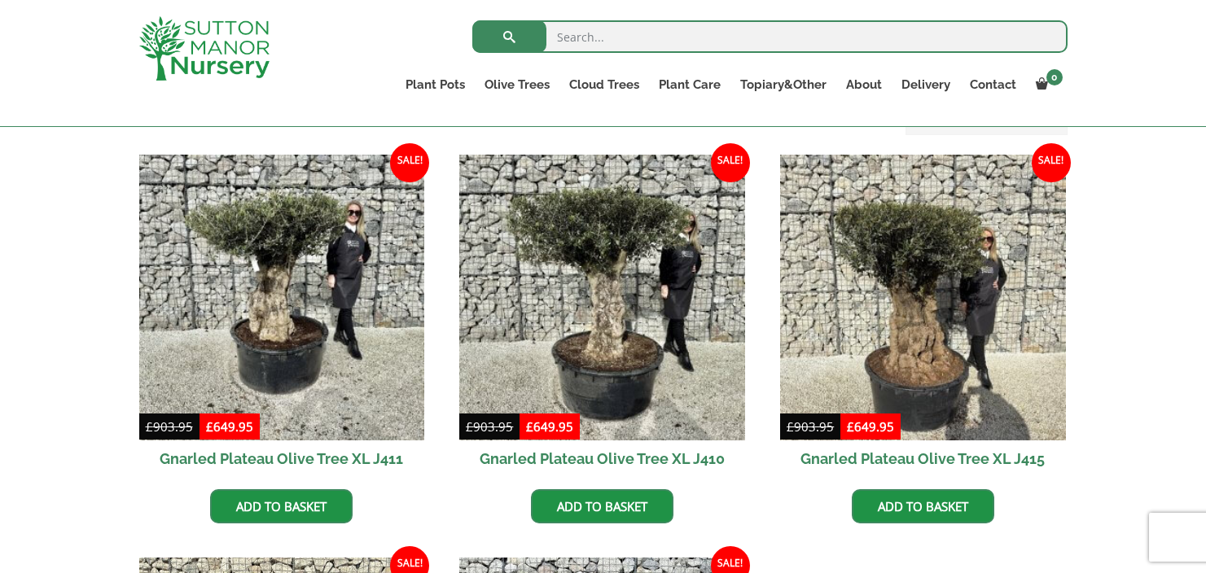
scroll to position [681, 0]
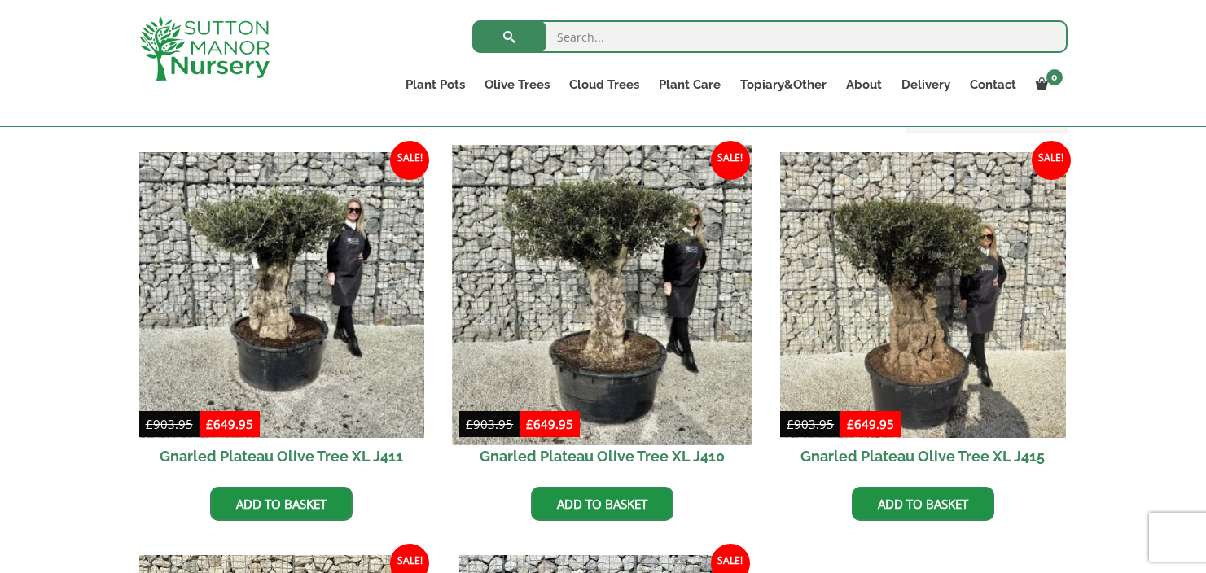
click at [571, 337] on img at bounding box center [603, 295] width 300 height 300
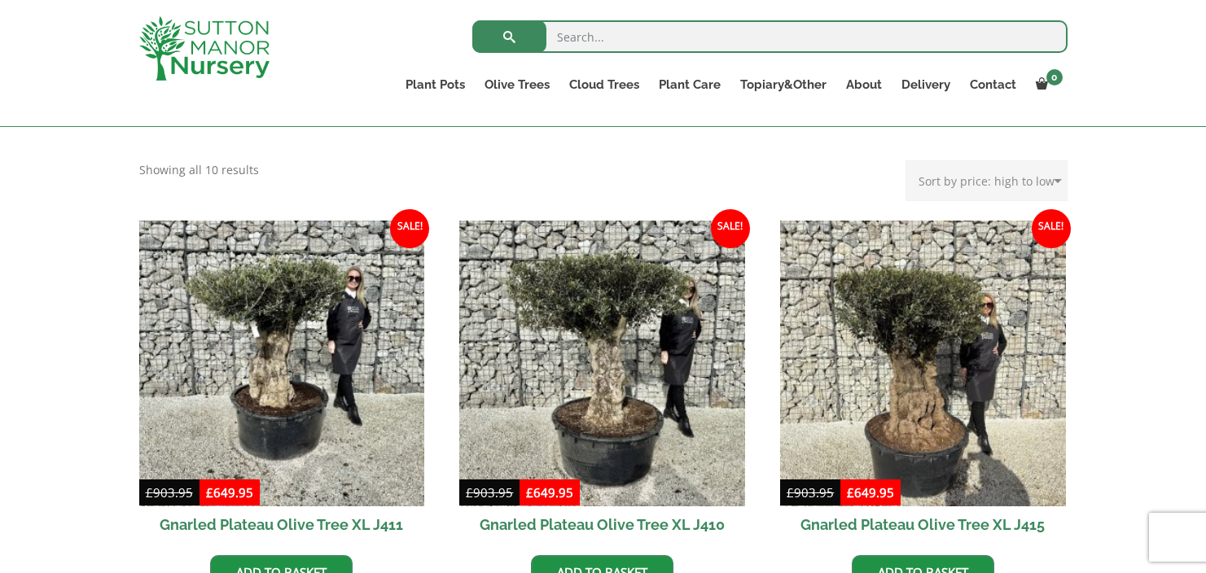
scroll to position [612, 0]
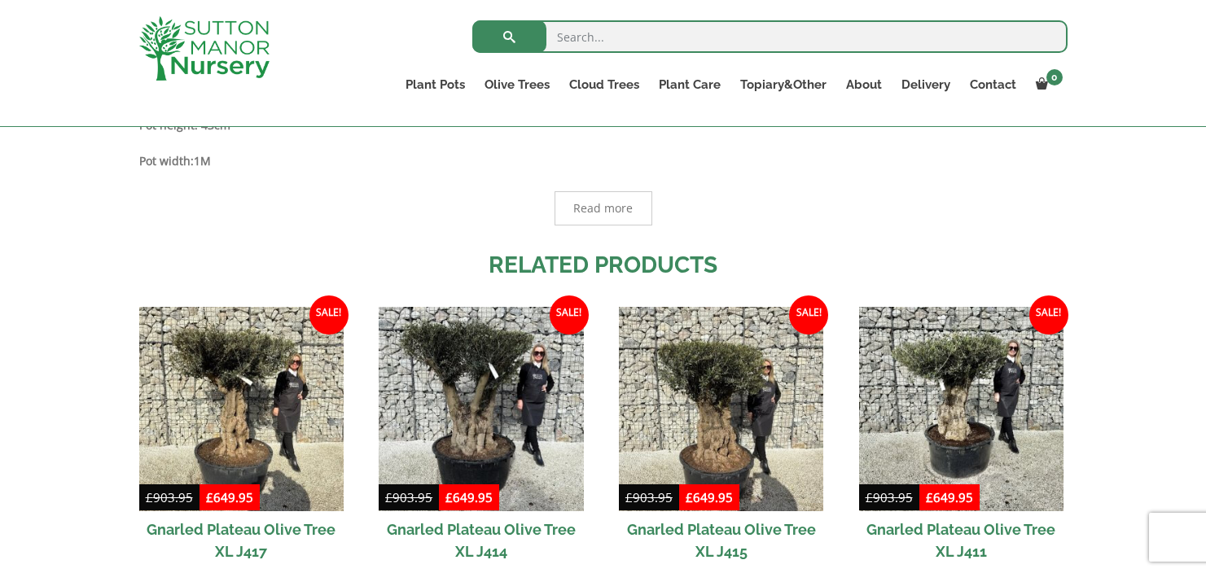
scroll to position [1039, 0]
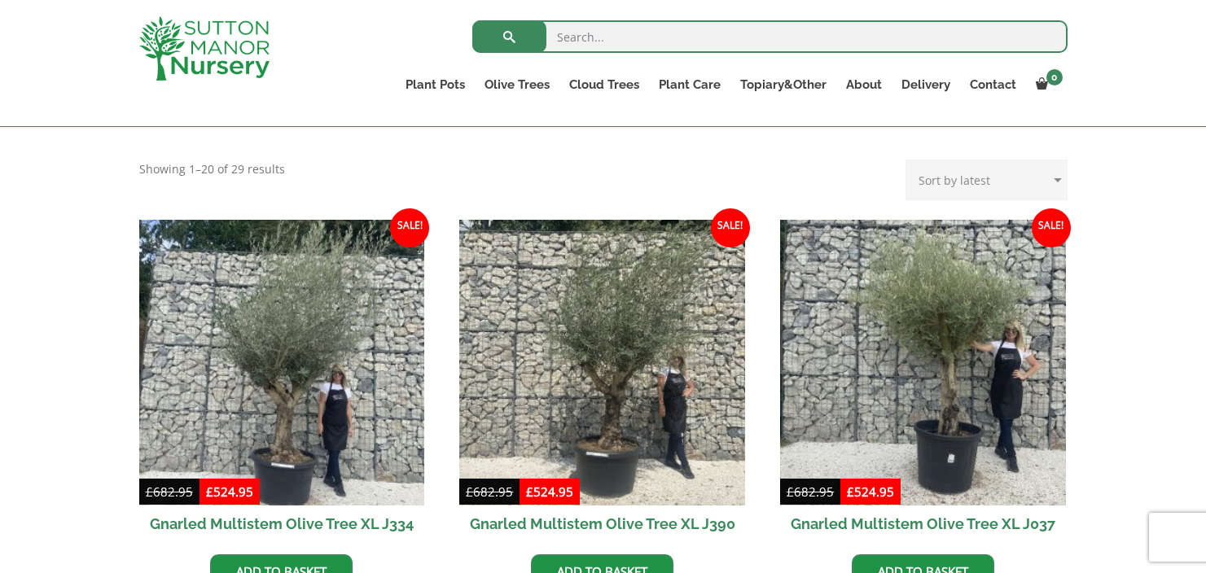
scroll to position [601, 0]
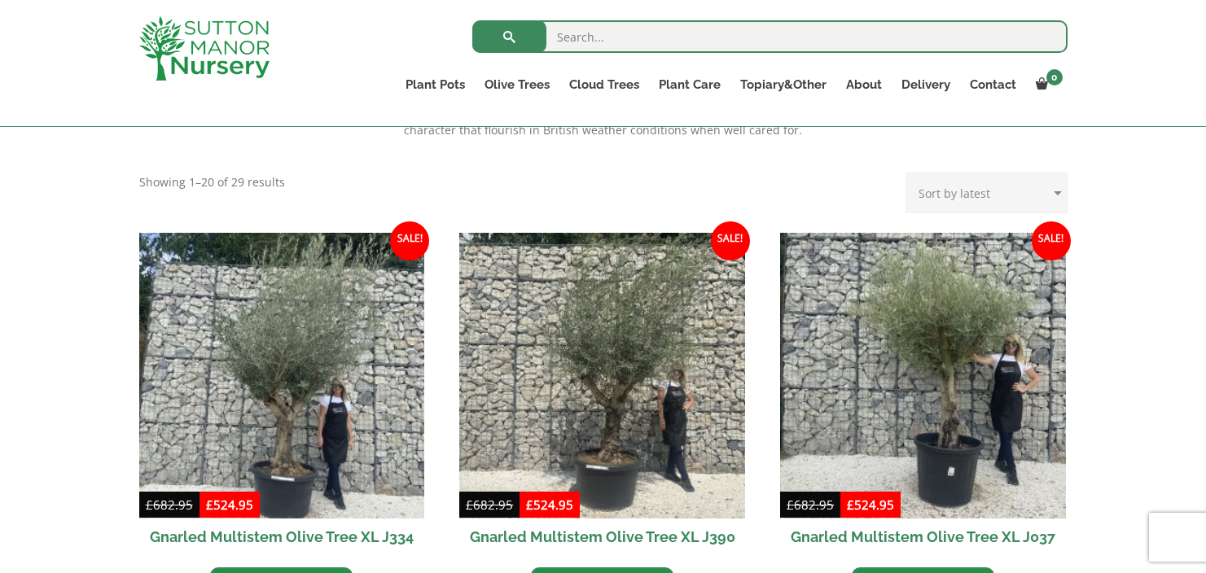
click at [934, 186] on select "Sort by popularity Sort by latest Sort by price: low to high Sort by price: hig…" at bounding box center [986, 193] width 162 height 41
select select "price-desc"
click at [909, 173] on select "Sort by popularity Sort by latest Sort by price: low to high Sort by price: hig…" at bounding box center [986, 193] width 162 height 41
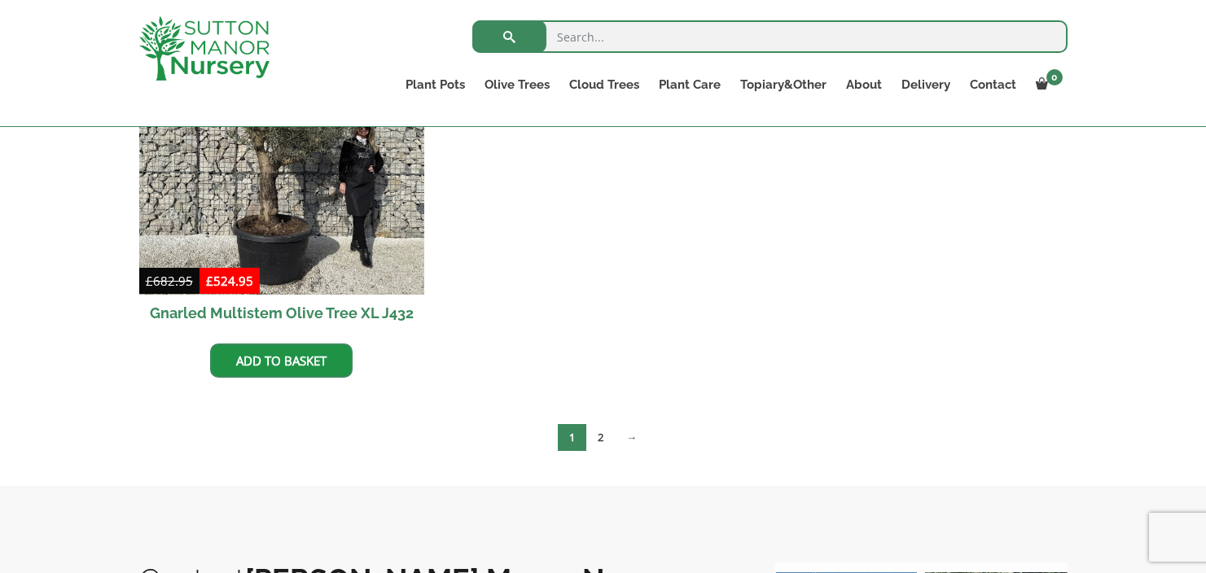
scroll to position [2853, 0]
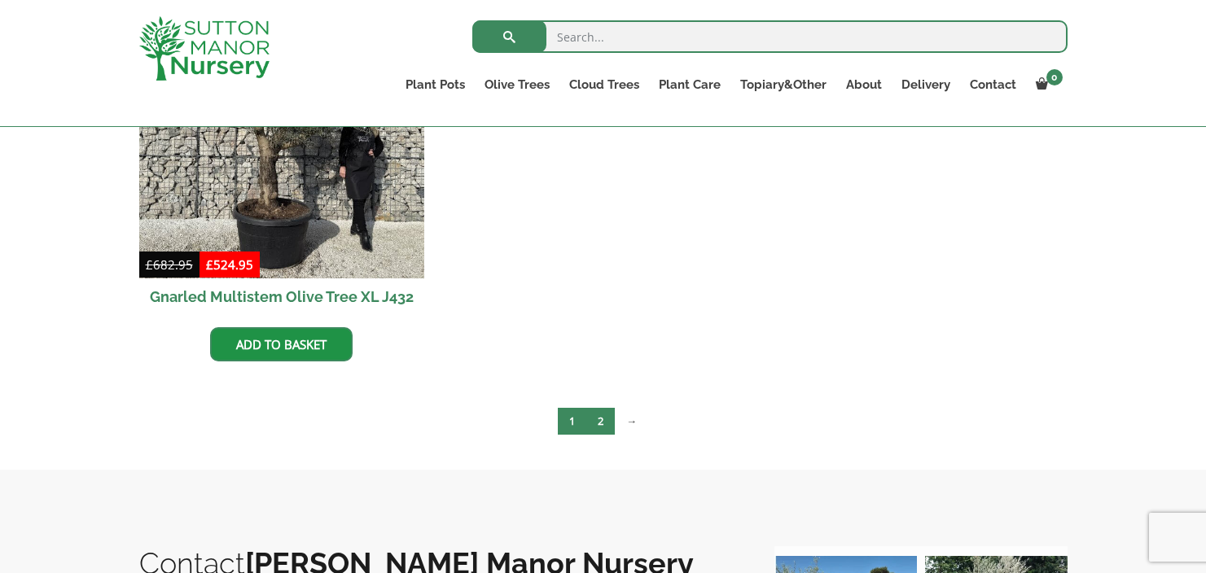
click at [597, 422] on link "2" at bounding box center [600, 421] width 28 height 27
